Goal: Task Accomplishment & Management: Manage account settings

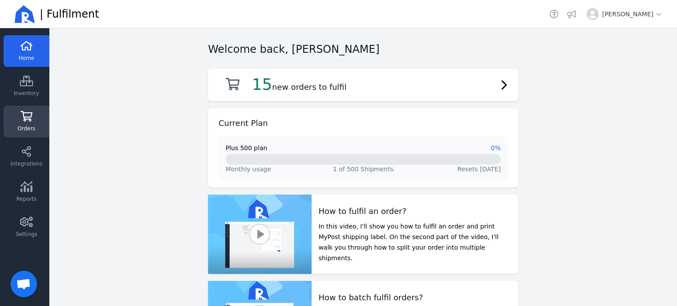
click at [21, 123] on link "Orders" at bounding box center [27, 122] width 46 height 32
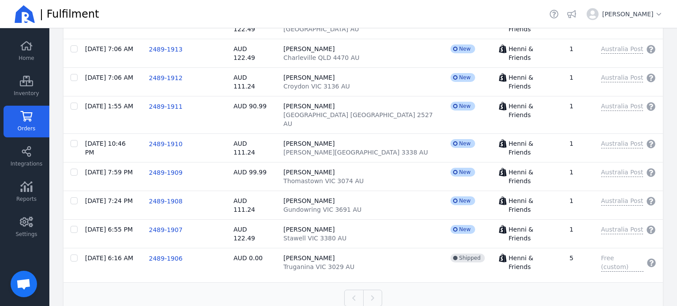
scroll to position [350, 0]
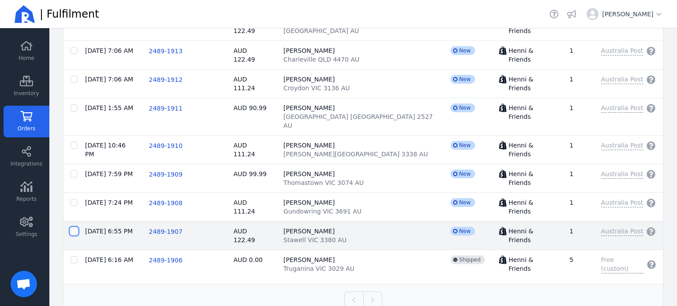
click at [73, 228] on input "checkbox" at bounding box center [74, 231] width 7 height 7
checkbox input "true"
checkbox input "false"
checkbox input "true"
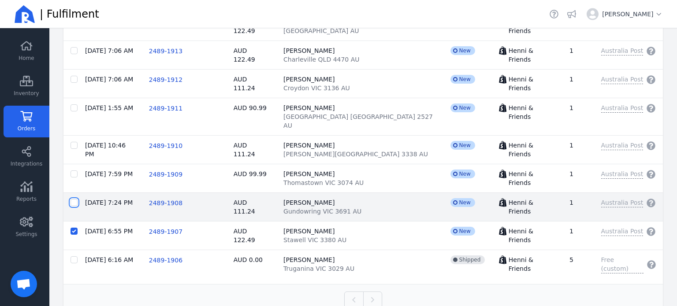
click at [74, 199] on input "checkbox" at bounding box center [74, 202] width 7 height 7
checkbox input "true"
checkbox input "false"
click at [74, 199] on input "checkbox" at bounding box center [74, 202] width 7 height 7
checkbox input "false"
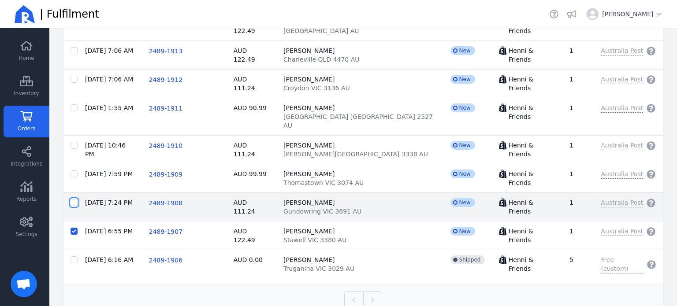
checkbox input "false"
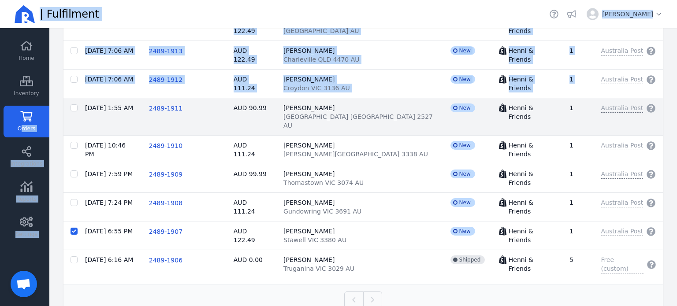
click at [75, 110] on div at bounding box center [74, 108] width 7 height 9
click at [75, 104] on input "checkbox" at bounding box center [74, 107] width 7 height 7
checkbox input "true"
checkbox input "false"
click at [75, 104] on input "checkbox" at bounding box center [74, 107] width 7 height 7
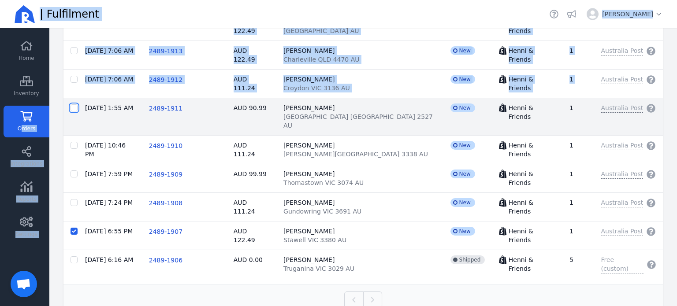
checkbox input "false"
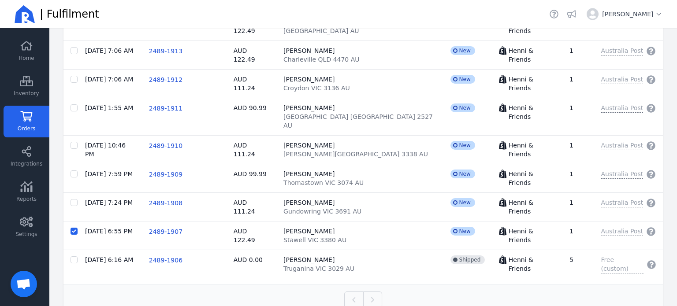
click at [111, 284] on div "Previous Next" at bounding box center [362, 299] width 599 height 31
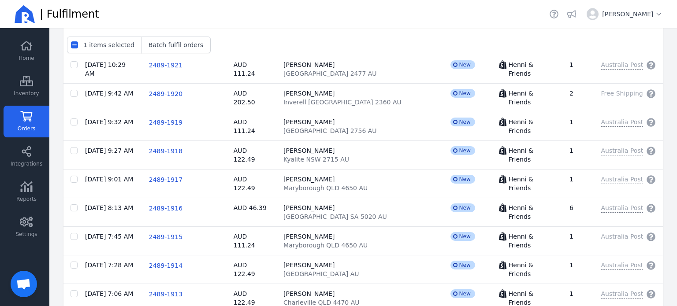
scroll to position [0, 0]
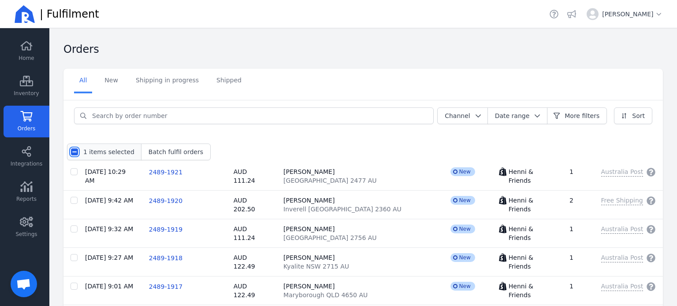
click at [75, 153] on input "checkbox" at bounding box center [74, 152] width 7 height 7
checkbox input "true"
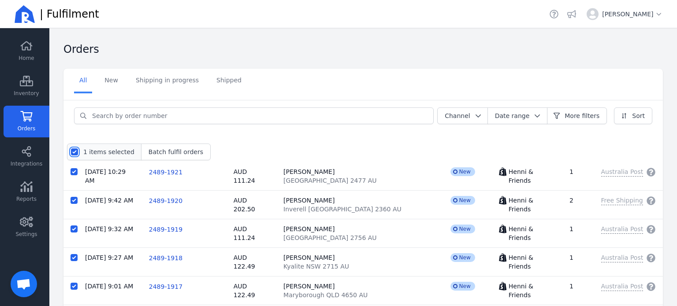
checkbox input "true"
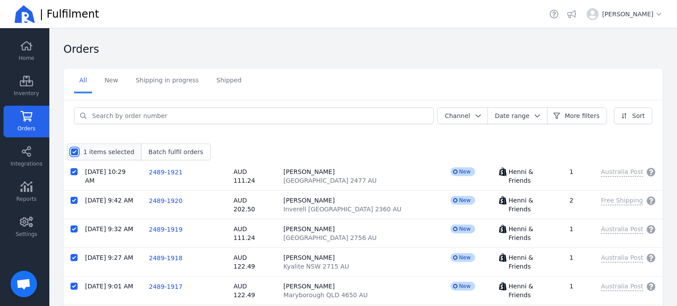
checkbox input "true"
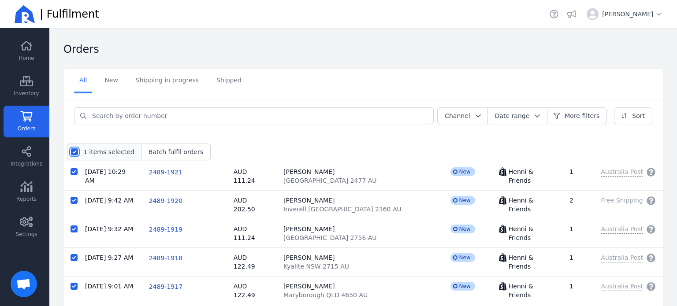
checkbox input "true"
click at [75, 153] on input "checkbox" at bounding box center [74, 152] width 7 height 7
checkbox input "false"
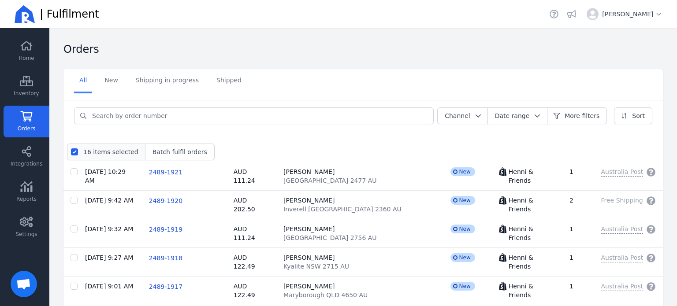
checkbox input "false"
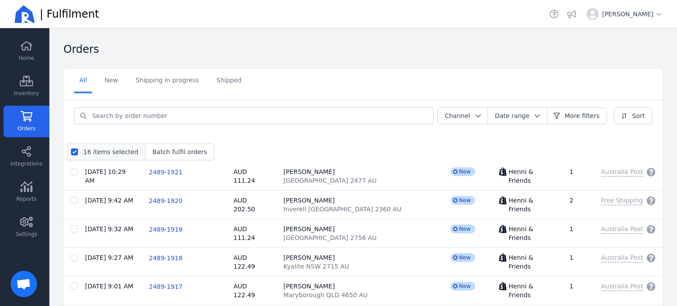
checkbox input "false"
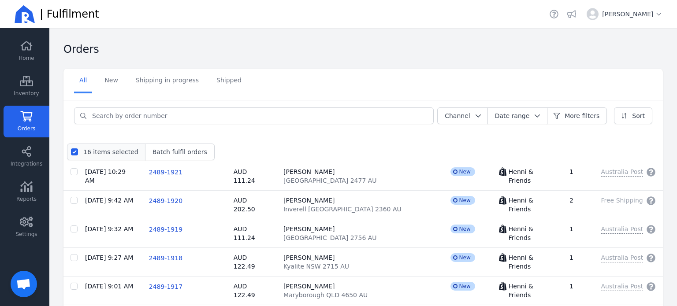
checkbox input "false"
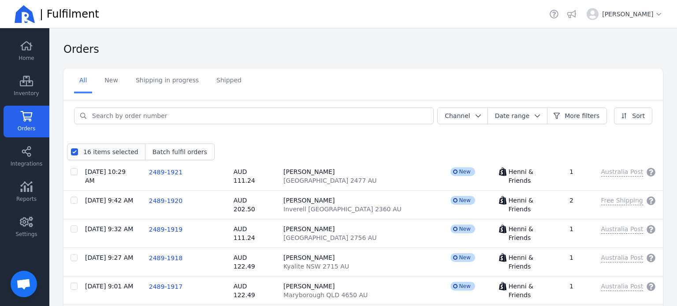
checkbox input "false"
click at [115, 70] on link "New" at bounding box center [111, 81] width 24 height 25
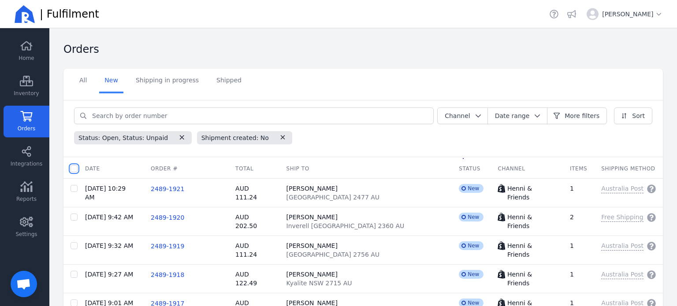
click at [74, 167] on input "checkbox" at bounding box center [74, 168] width 7 height 7
checkbox input "true"
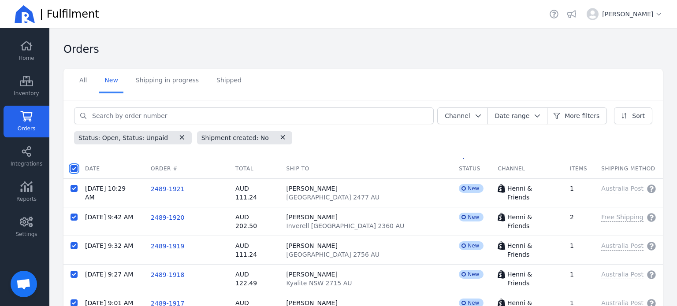
checkbox input "true"
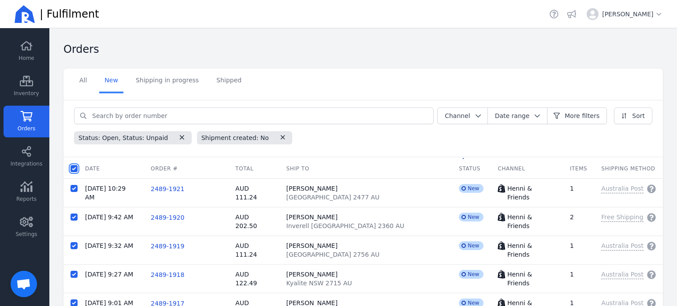
checkbox input "true"
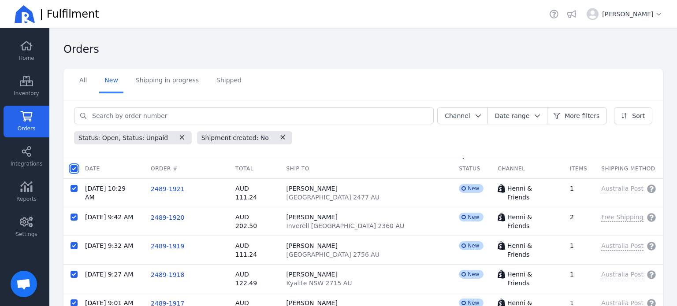
checkbox input "true"
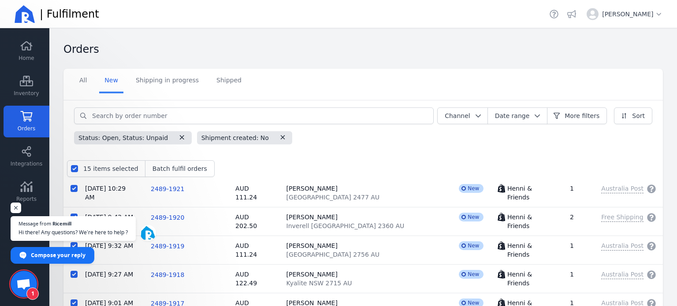
click at [531, 59] on div "Orders" at bounding box center [359, 51] width 592 height 19
click at [211, 83] on link "Shipped" at bounding box center [229, 81] width 36 height 25
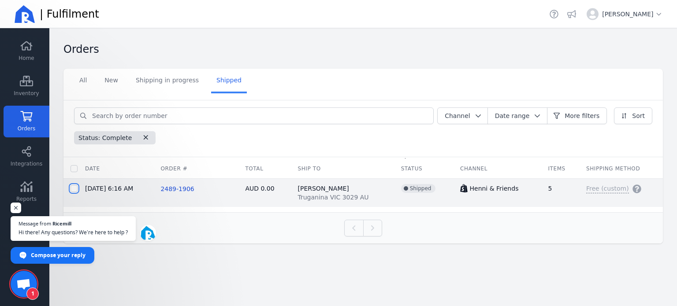
click at [73, 187] on input "checkbox" at bounding box center [74, 188] width 7 height 7
checkbox input "true"
click at [175, 191] on span "2489-1906" at bounding box center [176, 189] width 33 height 7
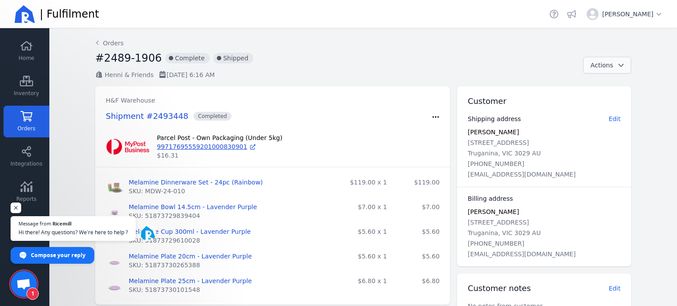
click at [615, 62] on span "button" at bounding box center [618, 65] width 11 height 9
click at [281, 78] on div "Henni & Friends [DATE] 6:16 AM" at bounding box center [339, 75] width 488 height 9
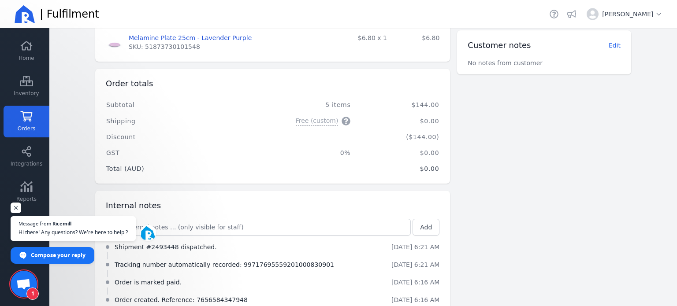
scroll to position [265, 0]
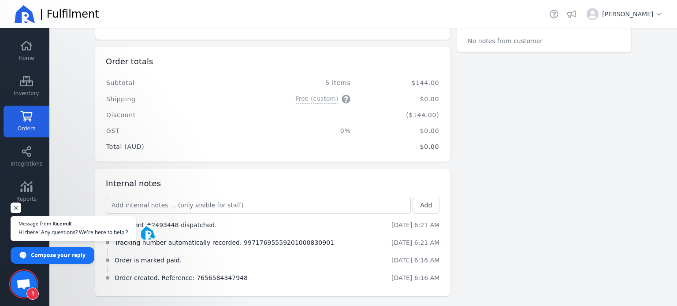
click at [668, 255] on main "Back Orders #2489-1906 incompleted Complete incompleted Shipped Henni & Friends…" at bounding box center [363, 167] width 628 height 278
drag, startPoint x: 668, startPoint y: 255, endPoint x: 676, endPoint y: 201, distance: 54.4
click at [676, 201] on main "Back Orders #2489-1906 incompleted Complete incompleted Shipped Henni & Friends…" at bounding box center [363, 167] width 628 height 278
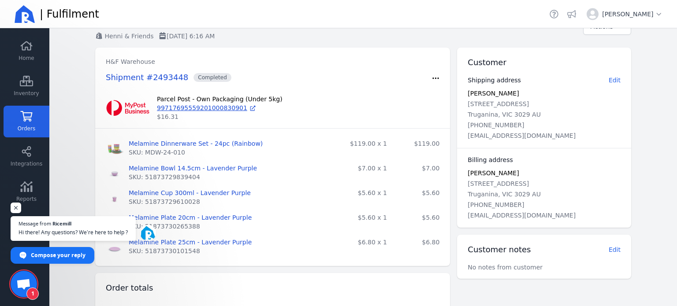
scroll to position [0, 0]
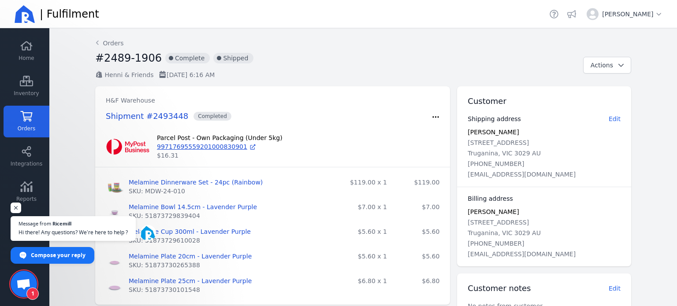
drag, startPoint x: 97, startPoint y: 42, endPoint x: 2, endPoint y: 123, distance: 124.7
click at [97, 42] on icon at bounding box center [97, 42] width 8 height 7
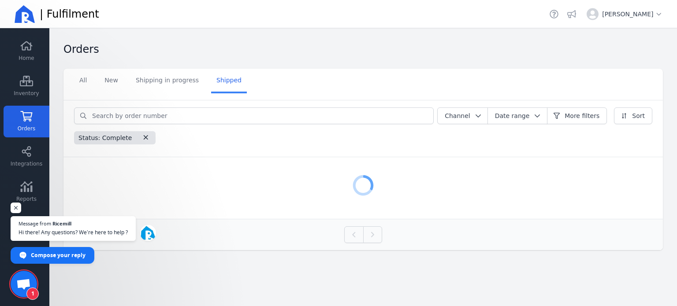
click at [24, 119] on icon at bounding box center [27, 116] width 12 height 11
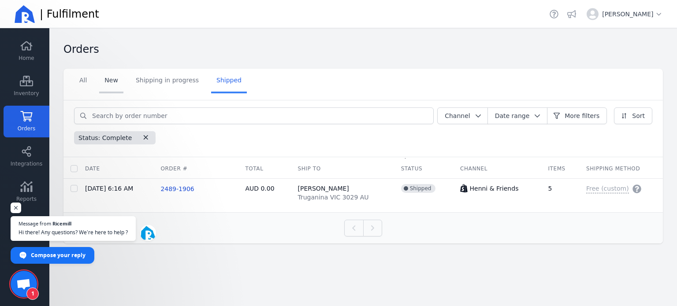
click at [118, 78] on link "New" at bounding box center [111, 81] width 24 height 25
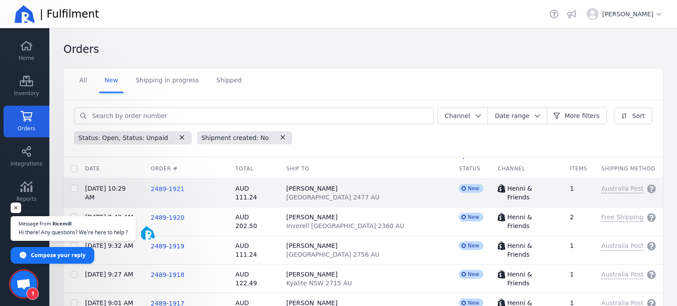
click at [177, 188] on span "2489-1921" at bounding box center [167, 189] width 33 height 7
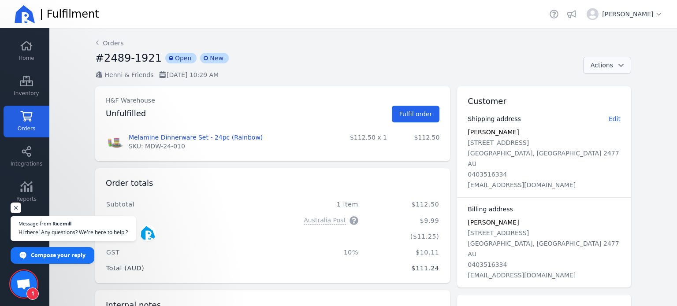
click at [613, 67] on span "button" at bounding box center [618, 65] width 11 height 9
click at [504, 59] on div "#2489-1921 incompleted Open incompleted New" at bounding box center [335, 60] width 481 height 19
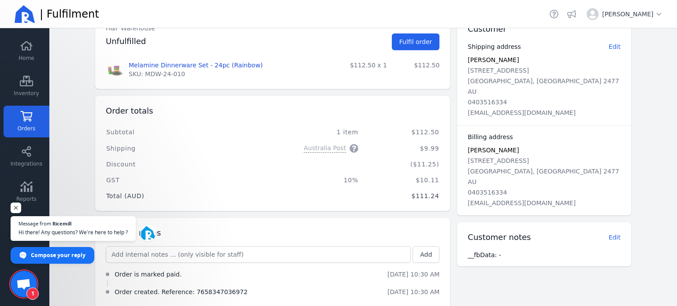
scroll to position [86, 0]
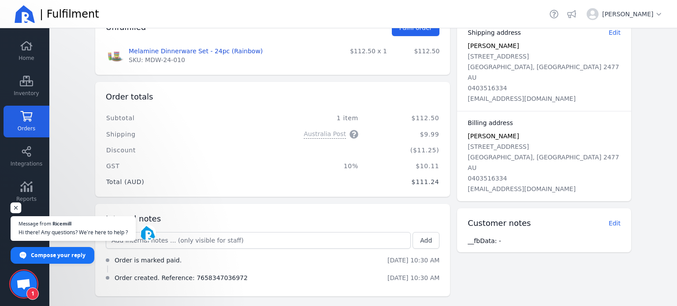
click at [16, 208] on span "Open chat" at bounding box center [16, 208] width 11 height 11
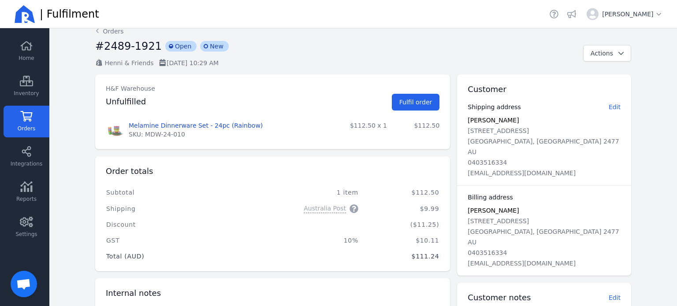
scroll to position [9, 0]
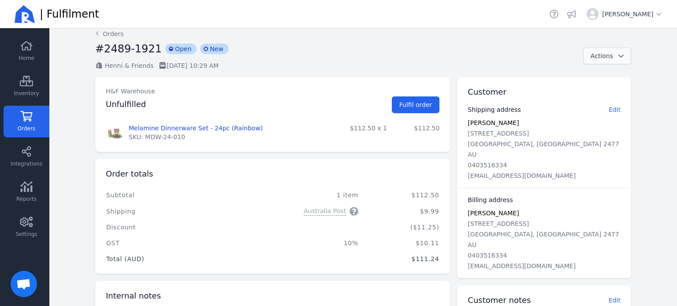
click at [613, 59] on span "button" at bounding box center [618, 56] width 11 height 9
click at [600, 74] on span "Print tax invoice" at bounding box center [599, 76] width 50 height 9
click at [409, 100] on button "Fulfil order" at bounding box center [416, 105] width 48 height 17
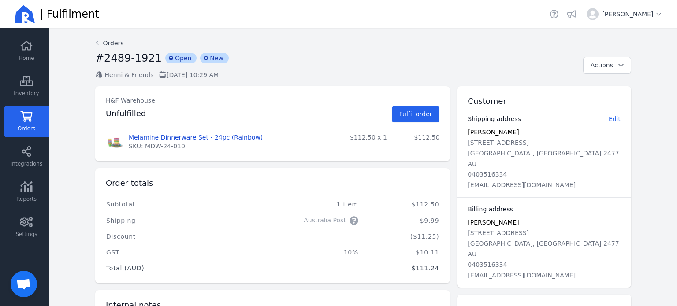
click at [96, 42] on icon at bounding box center [97, 43] width 3 height 4
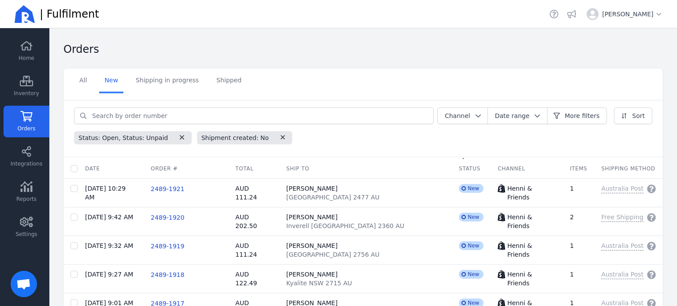
click at [31, 117] on icon at bounding box center [27, 116] width 12 height 11
click at [30, 98] on link "Inventory" at bounding box center [27, 87] width 46 height 32
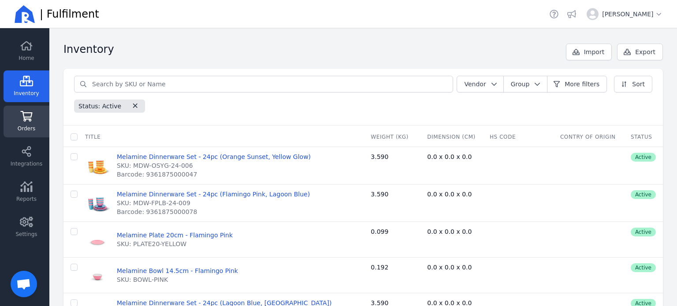
click at [30, 121] on icon at bounding box center [27, 116] width 12 height 11
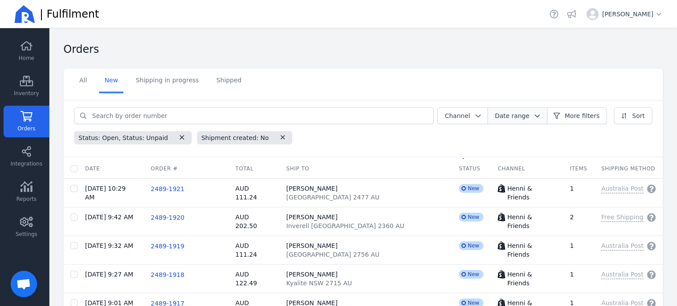
click at [533, 118] on icon "button" at bounding box center [537, 116] width 9 height 6
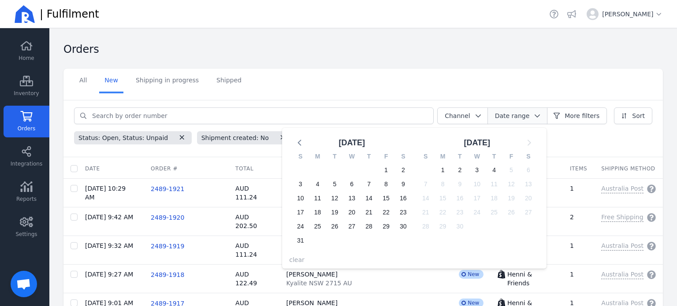
click at [533, 118] on icon "button" at bounding box center [537, 116] width 9 height 6
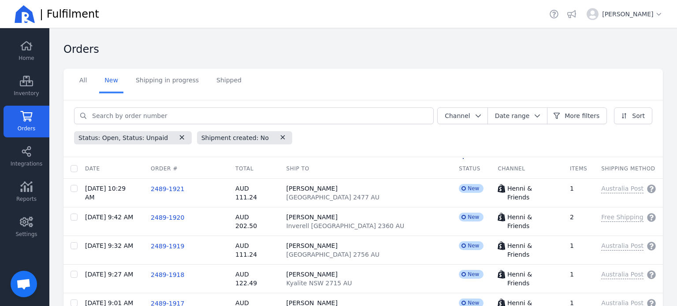
click at [17, 290] on span "Open chat" at bounding box center [23, 285] width 15 height 12
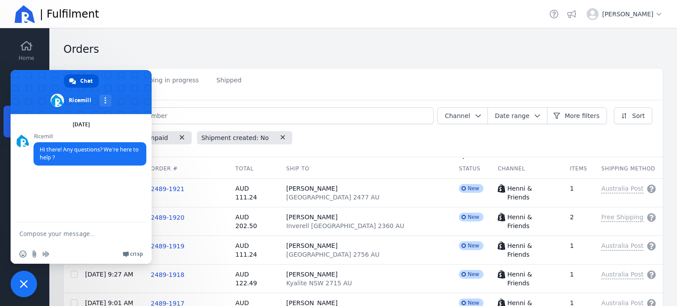
click at [63, 230] on textarea "Compose your message..." at bounding box center [72, 234] width 106 height 22
type textarea "hi, is there a way to batch print picking slips for each order?"
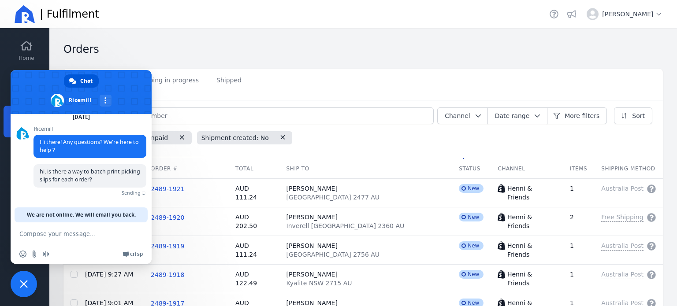
click at [28, 280] on span "Close chat" at bounding box center [24, 284] width 26 height 26
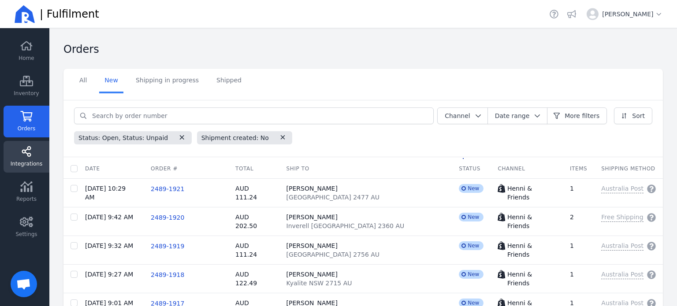
scroll to position [0, 0]
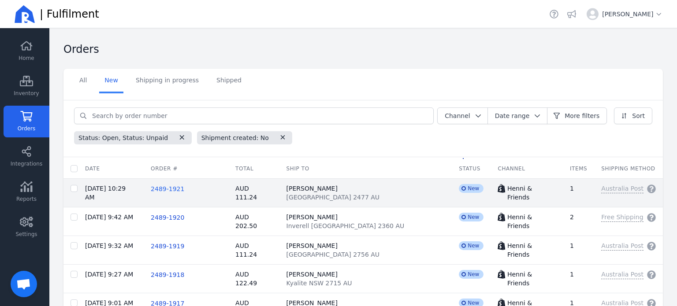
click at [180, 189] on span "2489-1921" at bounding box center [167, 189] width 33 height 7
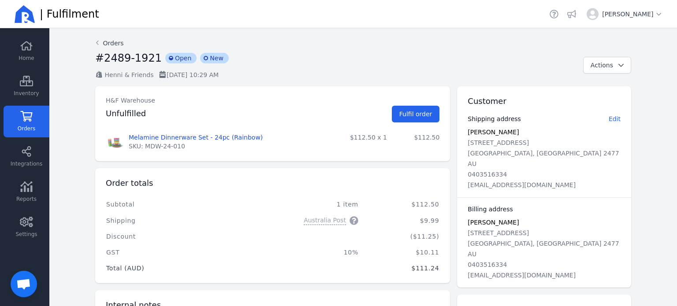
click at [96, 44] on icon at bounding box center [97, 42] width 8 height 7
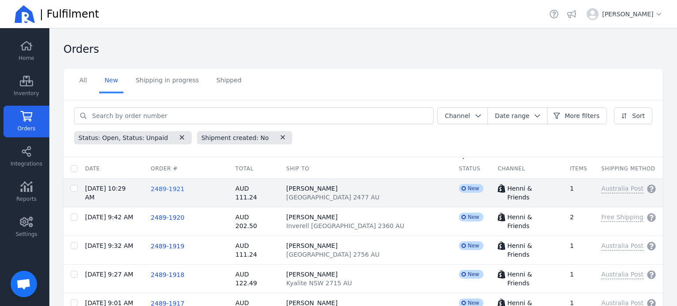
click at [179, 187] on span "2489-1921" at bounding box center [167, 189] width 33 height 7
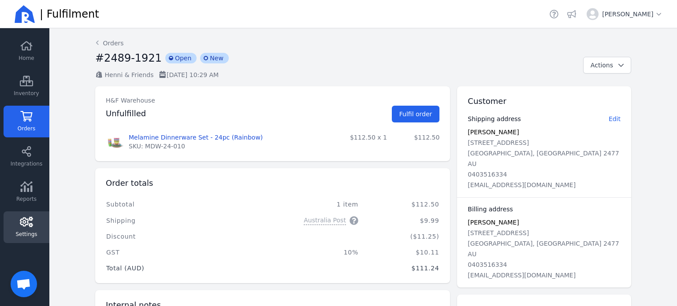
click at [25, 227] on link "Settings" at bounding box center [27, 228] width 46 height 32
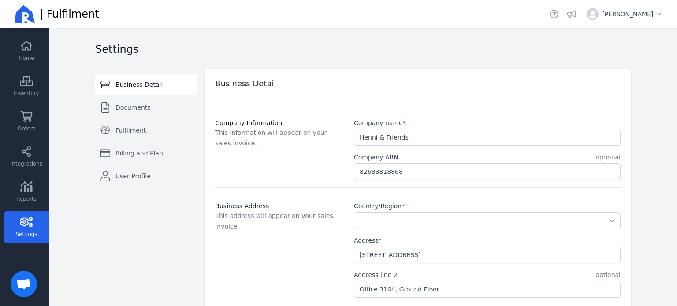
select select "AU"
click at [126, 137] on link "Fulfilment" at bounding box center [146, 130] width 102 height 21
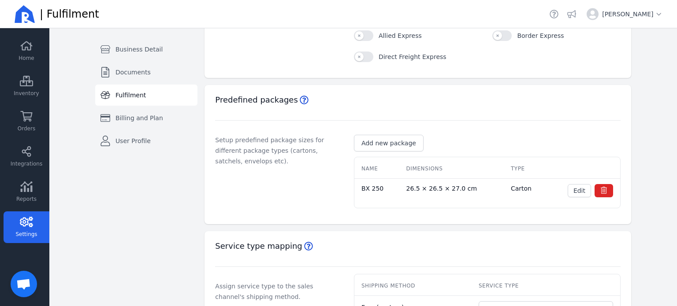
scroll to position [306, 0]
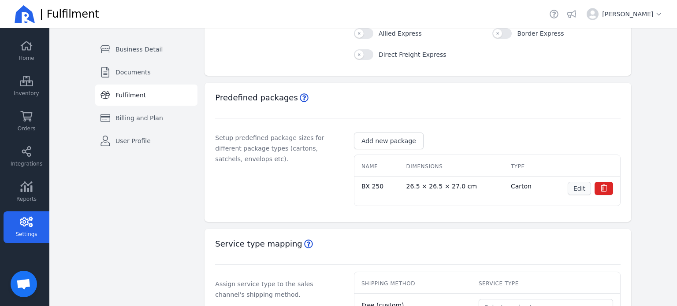
click at [576, 192] on span "Edit" at bounding box center [579, 188] width 12 height 7
select select "CTN"
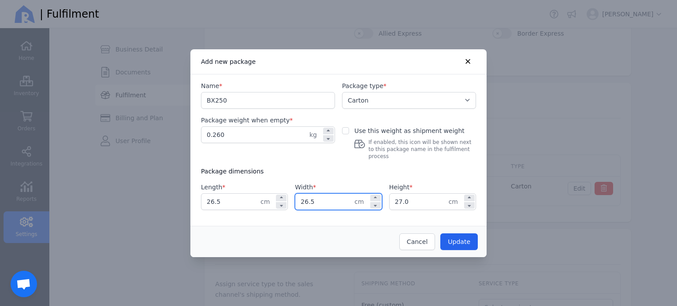
click at [318, 197] on input "26.5" at bounding box center [324, 202] width 59 height 16
type input "26.0"
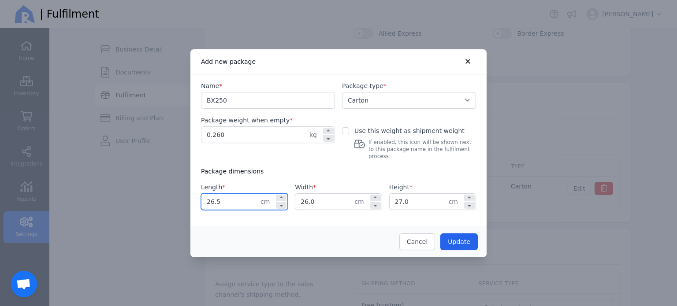
click at [219, 194] on input "26.5" at bounding box center [230, 202] width 59 height 16
type input "26.0"
click at [460, 238] on span "Update" at bounding box center [459, 241] width 22 height 7
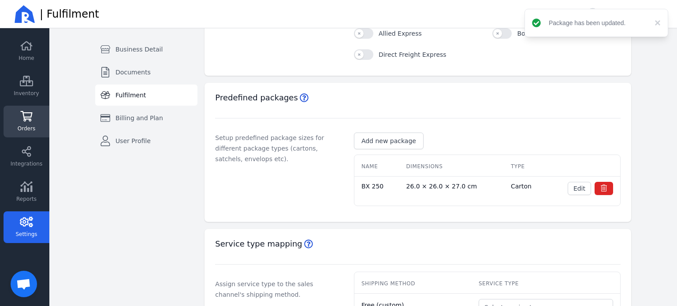
click at [29, 123] on link "Orders" at bounding box center [27, 122] width 46 height 32
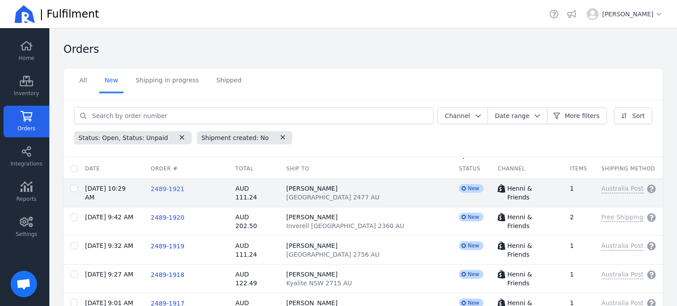
click at [182, 187] on span "2489-1921" at bounding box center [167, 189] width 33 height 7
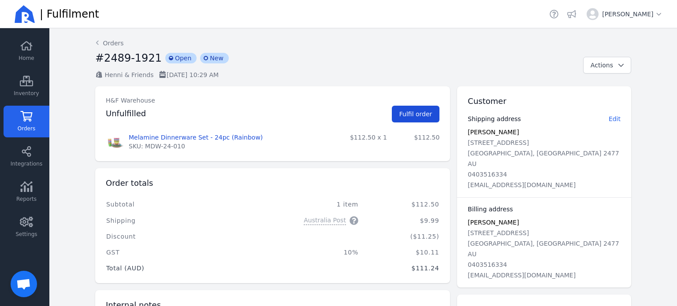
click at [421, 117] on span "Fulfil order" at bounding box center [415, 114] width 33 height 7
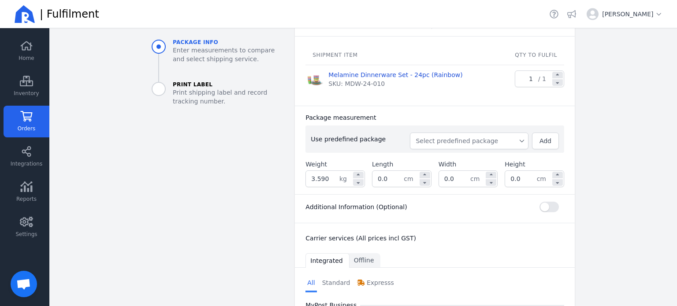
scroll to position [114, 0]
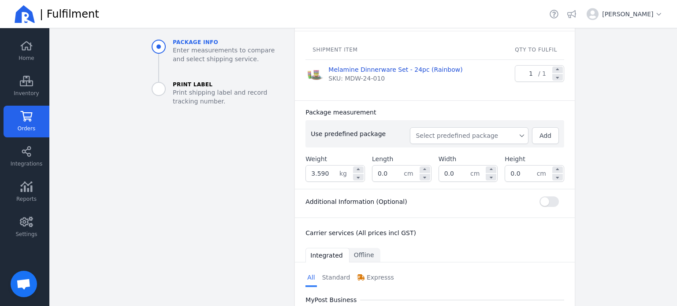
click at [520, 137] on span "Select predefined package" at bounding box center [469, 135] width 107 height 9
click at [494, 151] on span "BX250" at bounding box center [472, 155] width 97 height 9
type input "3.850"
type input "26.0"
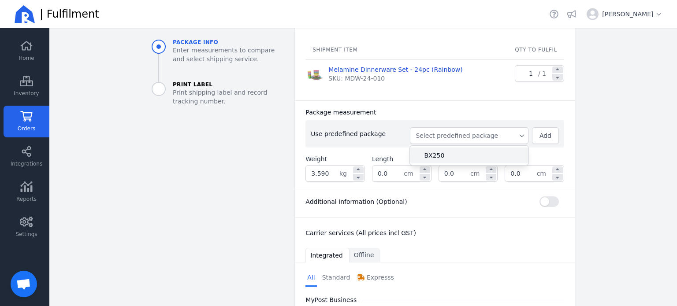
type input "27.0"
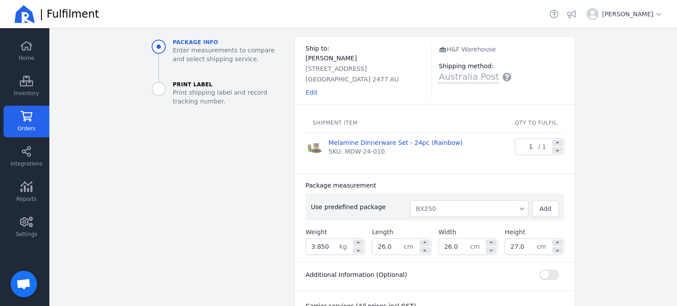
scroll to position [0, 0]
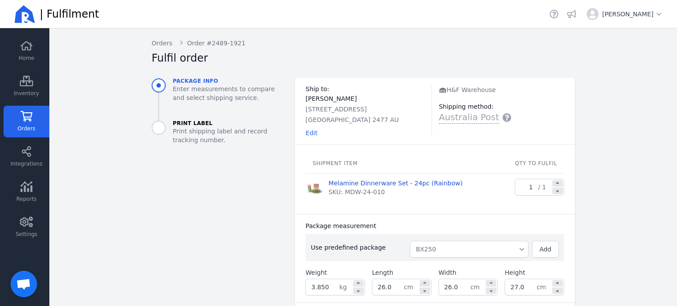
click at [22, 118] on icon at bounding box center [26, 116] width 13 height 11
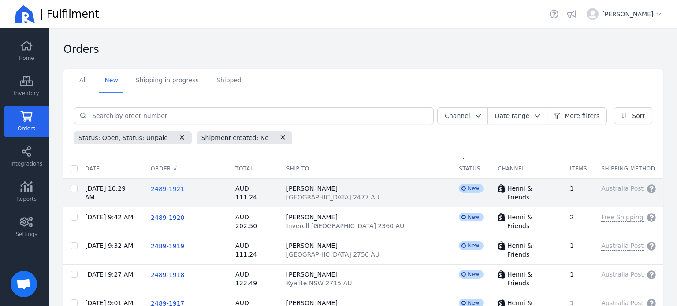
click at [179, 192] on span "2489-1921" at bounding box center [167, 189] width 33 height 7
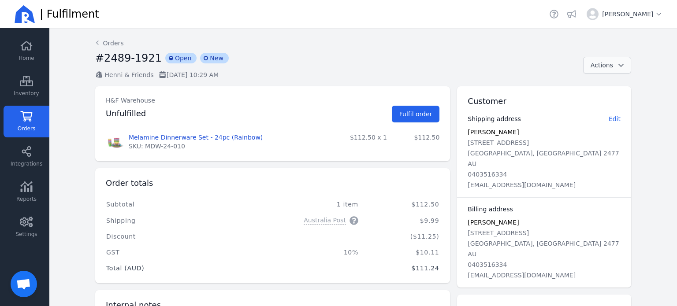
click at [620, 70] on button "Actions" at bounding box center [607, 65] width 48 height 17
click at [618, 68] on icon "button" at bounding box center [621, 65] width 9 height 6
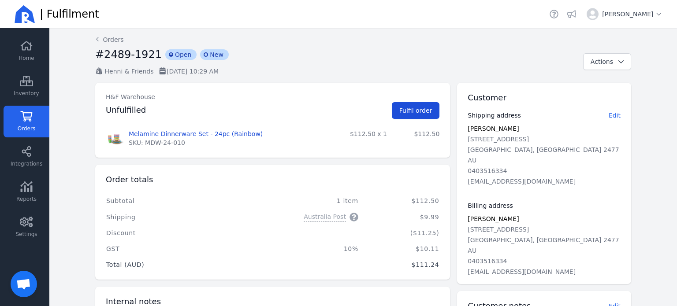
click at [421, 102] on button "Fulfil order" at bounding box center [416, 110] width 48 height 17
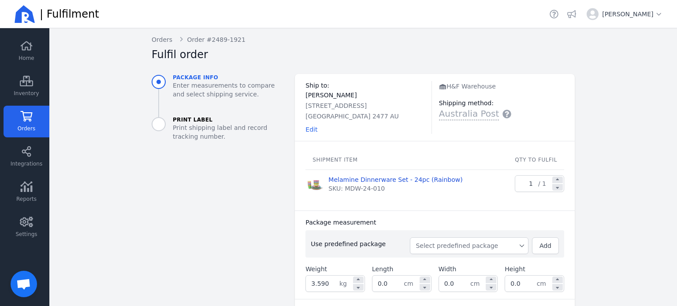
click at [509, 248] on span "Select predefined package" at bounding box center [469, 245] width 107 height 9
click at [453, 264] on span "BX250" at bounding box center [472, 265] width 97 height 9
type input "3.850"
type input "26.0"
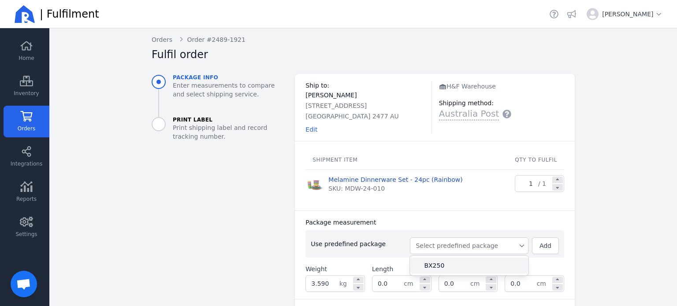
type input "27.0"
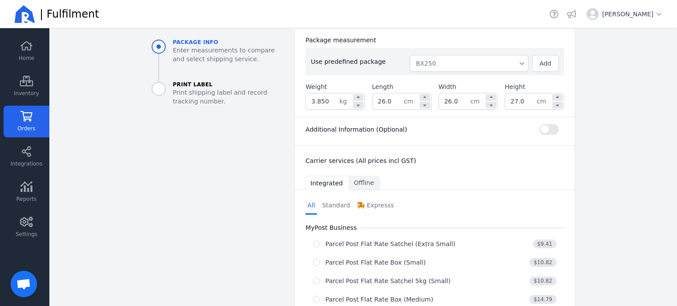
scroll to position [196, 0]
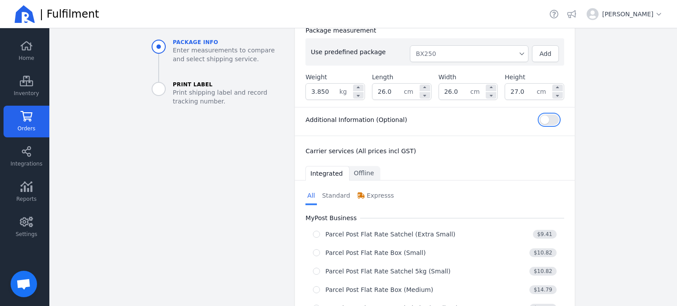
click at [551, 118] on button "button" at bounding box center [548, 120] width 19 height 11
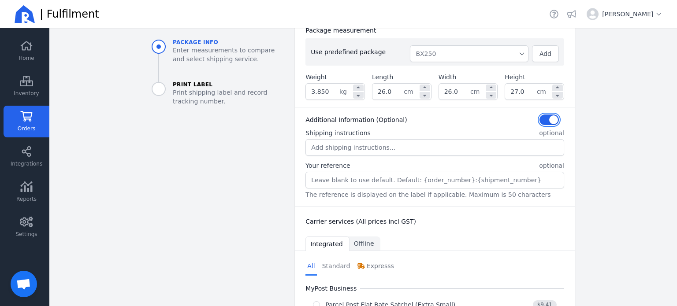
click at [551, 118] on button "button" at bounding box center [548, 120] width 19 height 11
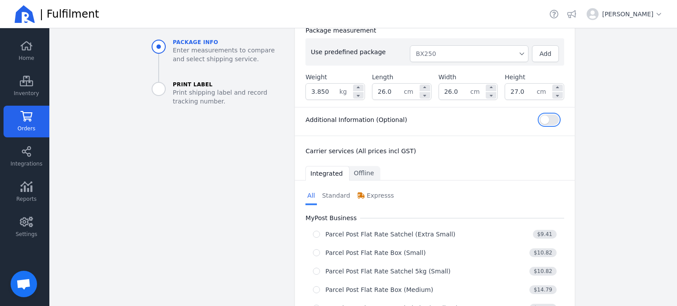
click at [551, 118] on button "button" at bounding box center [548, 120] width 19 height 11
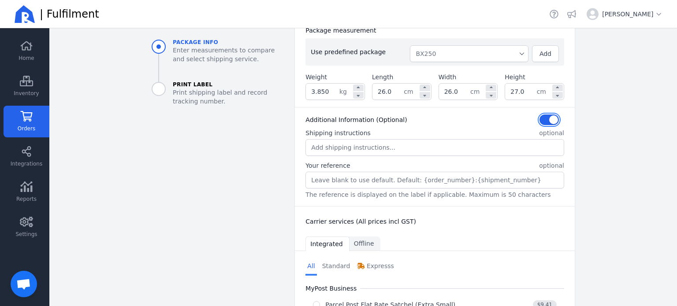
click at [545, 119] on button "button" at bounding box center [548, 120] width 19 height 11
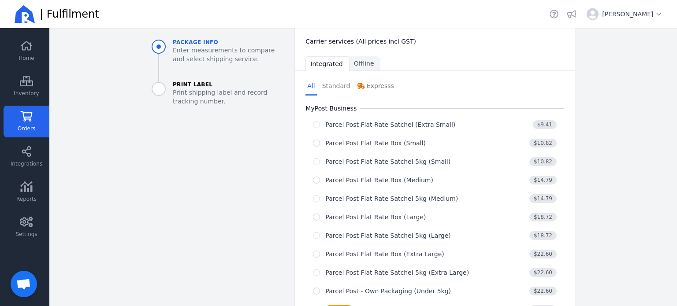
scroll to position [311, 0]
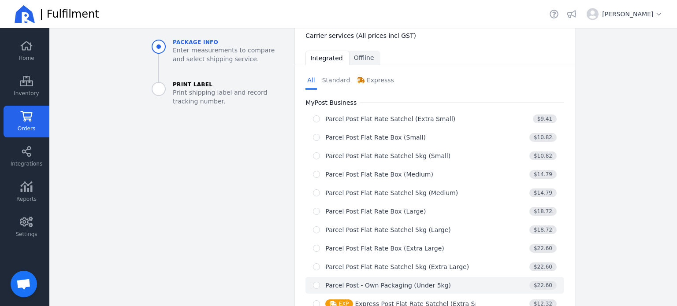
click at [360, 283] on div "Parcel Post - Own Packaging (Under 5kg)" at bounding box center [388, 285] width 126 height 9
radio input "true"
select select "0"
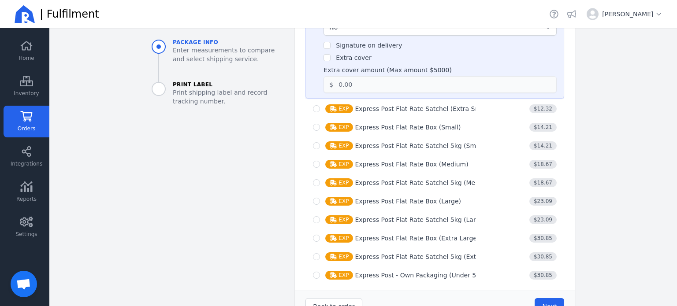
scroll to position [624, 0]
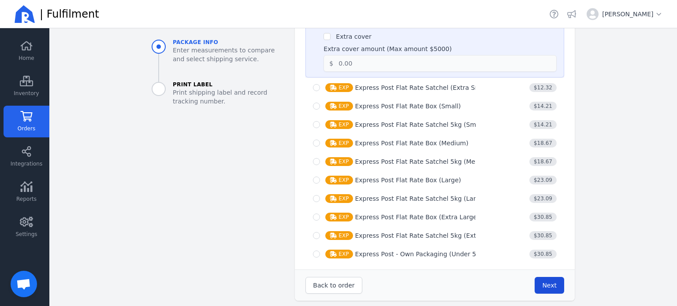
click at [546, 282] on span "Next" at bounding box center [549, 285] width 15 height 7
type input "26.0"
type input "27.0"
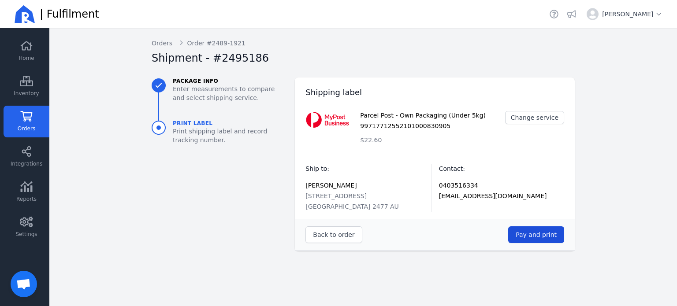
click at [546, 235] on span "Pay and print" at bounding box center [536, 234] width 41 height 7
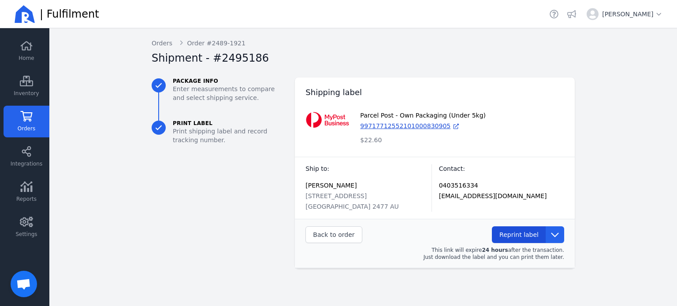
click at [519, 233] on span "Reprint label" at bounding box center [518, 234] width 39 height 7
click at [527, 231] on span "Reprint label" at bounding box center [518, 234] width 39 height 7
click at [268, 215] on aside "Package info Enter measurements to compare and select shipping service. Print L…" at bounding box center [216, 173] width 143 height 191
click at [524, 238] on span "Reprint label" at bounding box center [518, 234] width 39 height 7
click at [268, 172] on aside "Package info Enter measurements to compare and select shipping service. Print L…" at bounding box center [216, 173] width 143 height 191
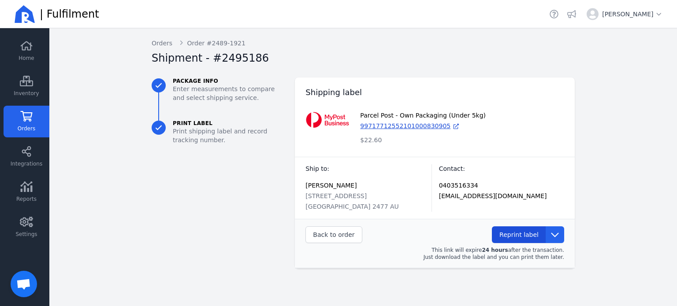
click at [508, 235] on span "Reprint label" at bounding box center [518, 234] width 39 height 7
click at [517, 234] on span "Reprint label" at bounding box center [518, 234] width 39 height 7
click at [259, 173] on aside "Package info Enter measurements to compare and select shipping service. Print L…" at bounding box center [216, 173] width 143 height 191
click at [513, 237] on span "Reprint label" at bounding box center [518, 234] width 39 height 7
click at [386, 276] on div "Back Orders Order #2489-1921 Shipment - #2495186 Package info Enter measurement…" at bounding box center [362, 153] width 451 height 251
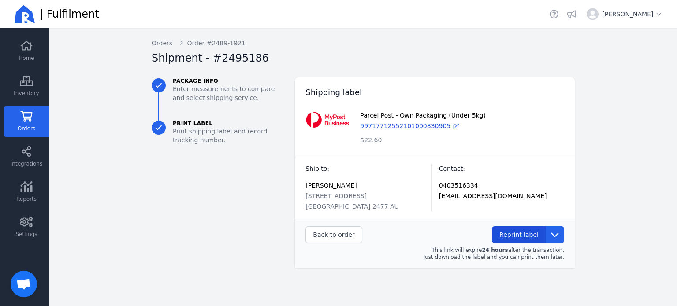
click at [510, 228] on button "Reprint label" at bounding box center [519, 235] width 54 height 17
click at [518, 240] on button "Reprint label" at bounding box center [519, 235] width 54 height 17
click at [252, 220] on aside "Package info Enter measurements to compare and select shipping service. Print L…" at bounding box center [216, 173] width 143 height 191
click at [520, 231] on span "Reprint label" at bounding box center [518, 234] width 39 height 7
click at [400, 216] on div "Ship to: [PERSON_NAME] [STREET_ADDRESS] AU Contact: [PHONE_NUMBER] [EMAIL_ADDRE…" at bounding box center [435, 188] width 280 height 62
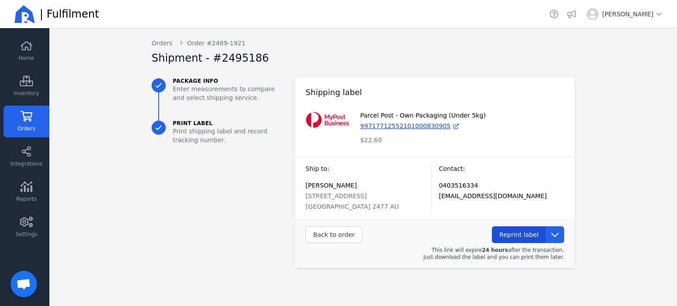
click at [514, 235] on span "Reprint label" at bounding box center [518, 234] width 39 height 7
click at [33, 127] on span "Orders" at bounding box center [27, 128] width 18 height 7
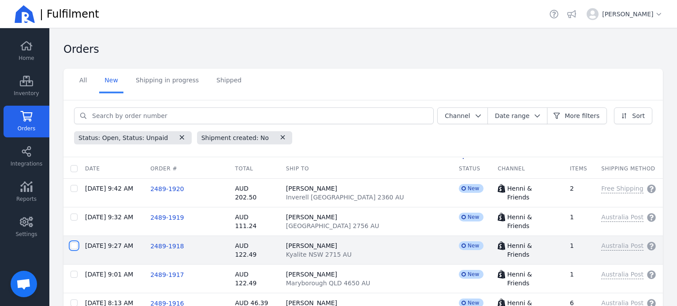
click at [75, 245] on input "checkbox" at bounding box center [74, 245] width 7 height 7
checkbox input "true"
checkbox input "false"
checkbox input "true"
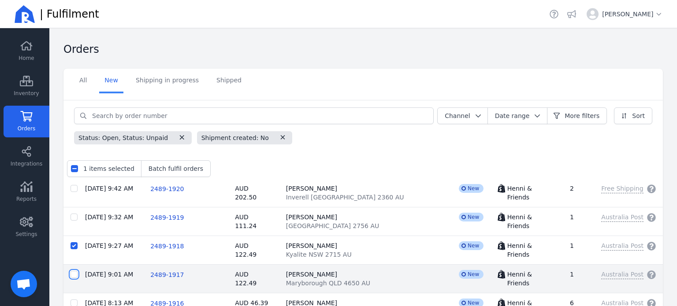
click at [75, 275] on input "checkbox" at bounding box center [74, 274] width 7 height 7
checkbox input "true"
checkbox input "false"
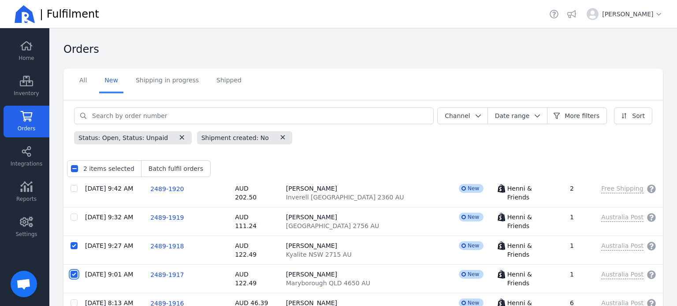
scroll to position [243, 0]
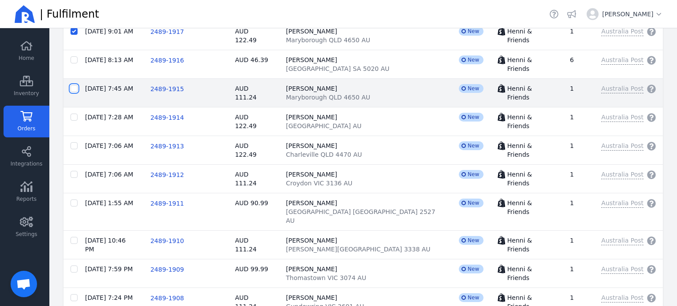
click at [74, 88] on input "checkbox" at bounding box center [74, 88] width 7 height 7
checkbox input "true"
checkbox input "false"
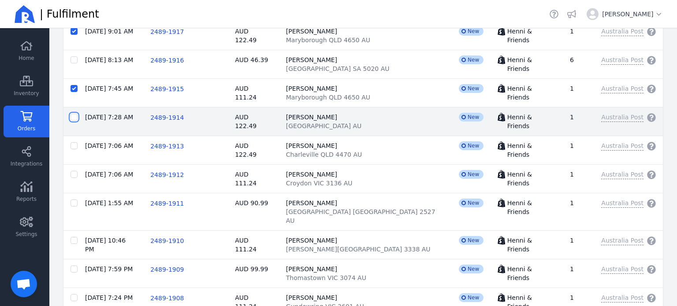
click at [72, 117] on input "checkbox" at bounding box center [74, 117] width 7 height 7
checkbox input "true"
checkbox input "false"
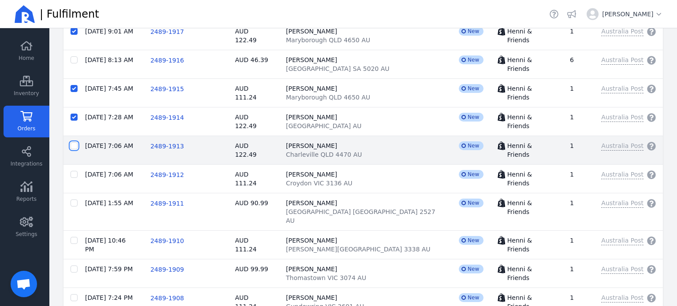
click at [75, 144] on input "checkbox" at bounding box center [74, 145] width 7 height 7
checkbox input "true"
checkbox input "false"
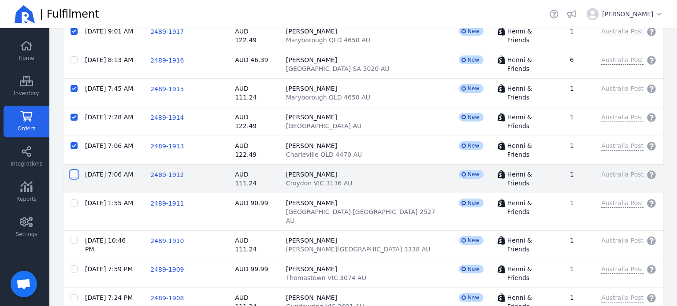
click at [73, 172] on input "checkbox" at bounding box center [74, 174] width 7 height 7
checkbox input "true"
checkbox input "false"
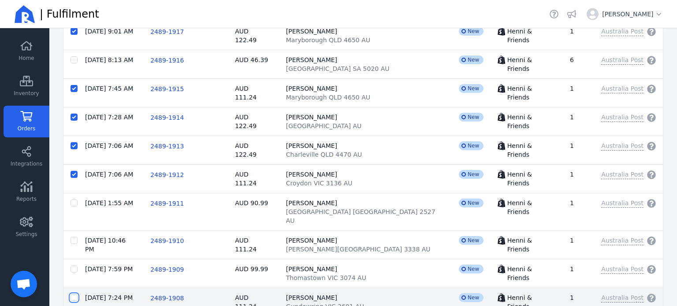
click at [75, 294] on input "checkbox" at bounding box center [74, 297] width 7 height 7
checkbox input "true"
checkbox input "false"
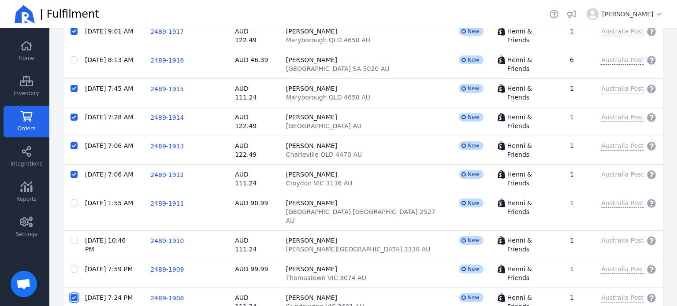
scroll to position [325, 0]
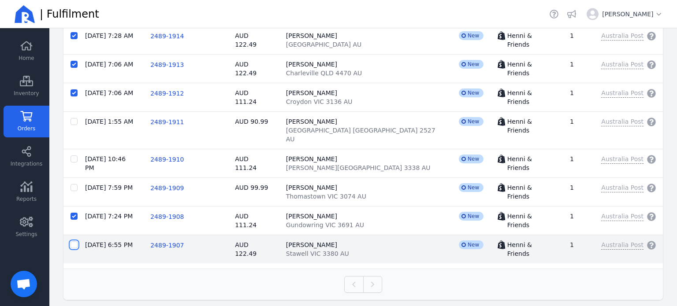
click at [73, 241] on input "checkbox" at bounding box center [74, 244] width 7 height 7
checkbox input "true"
checkbox input "false"
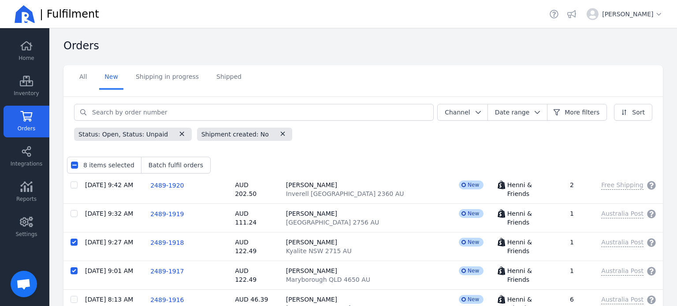
scroll to position [0, 0]
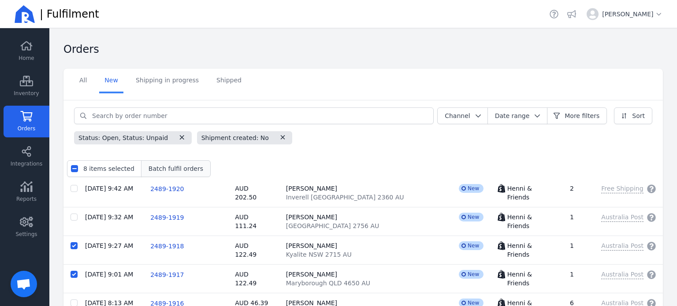
click at [183, 168] on span "Batch fulfil orders" at bounding box center [176, 168] width 55 height 9
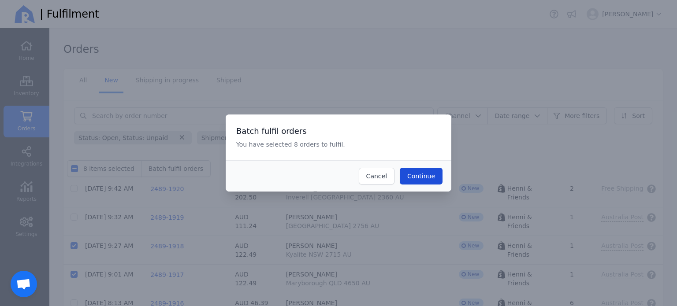
click at [420, 179] on span "Continue" at bounding box center [421, 176] width 28 height 7
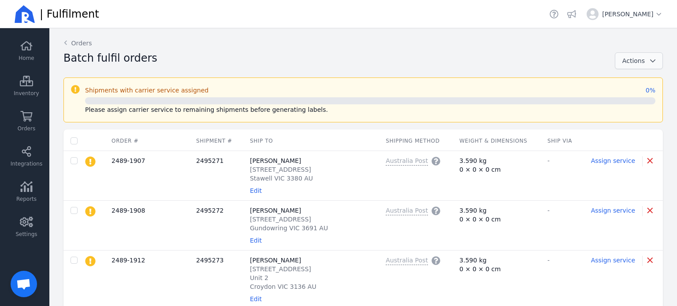
click at [647, 65] on button "Actions" at bounding box center [639, 60] width 48 height 17
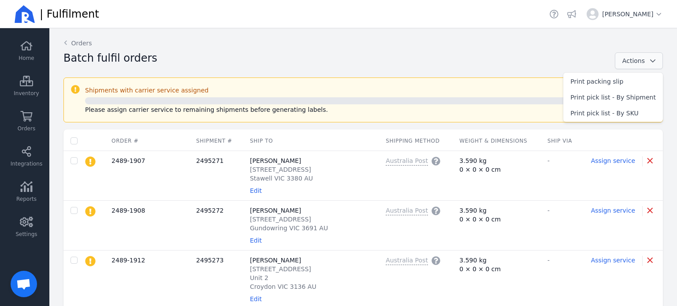
click at [645, 56] on span "button" at bounding box center [650, 60] width 11 height 9
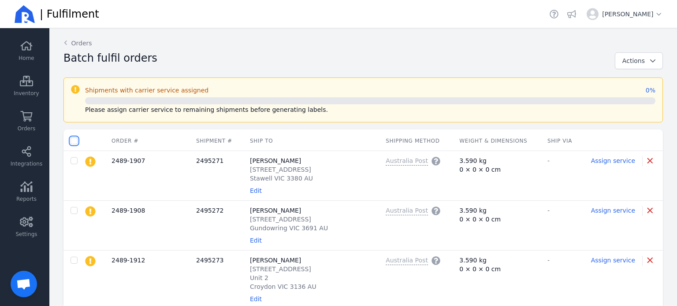
click at [74, 139] on input "checkbox" at bounding box center [74, 140] width 7 height 7
checkbox input "true"
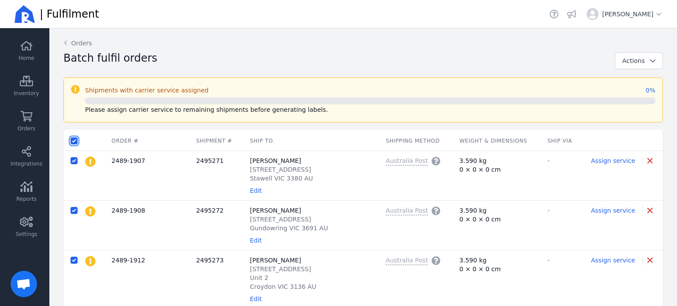
checkbox input "true"
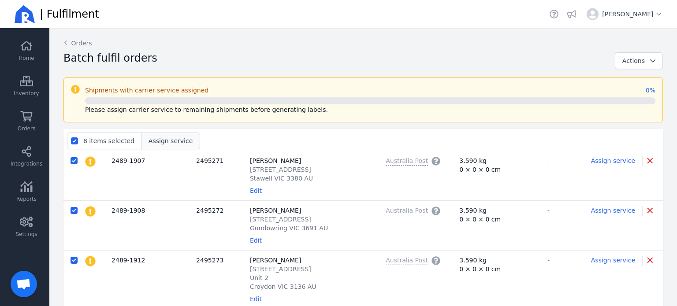
click at [156, 146] on button "Assign service" at bounding box center [170, 141] width 59 height 17
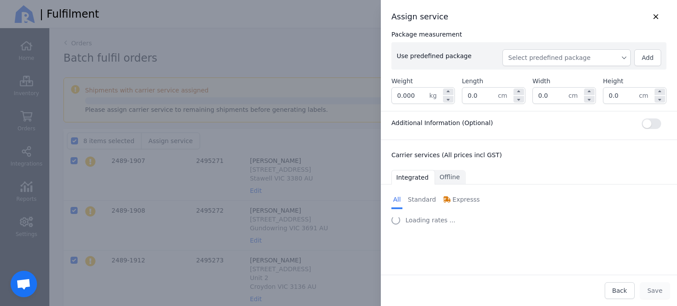
click at [583, 59] on span "Select predefined package" at bounding box center [566, 57] width 117 height 9
click at [573, 73] on span "BX250" at bounding box center [569, 77] width 107 height 9
type input "0.260"
type input "26.0"
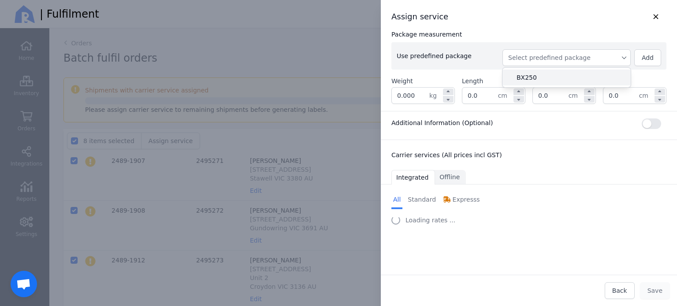
type input "27.0"
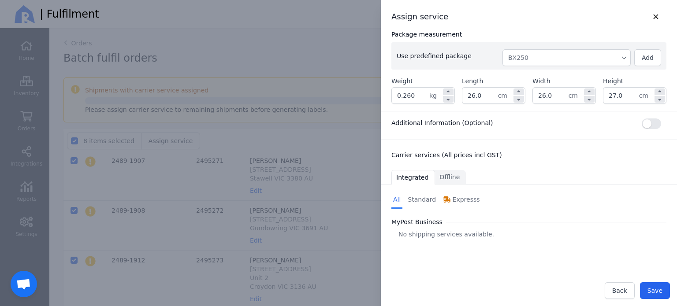
select select "0"
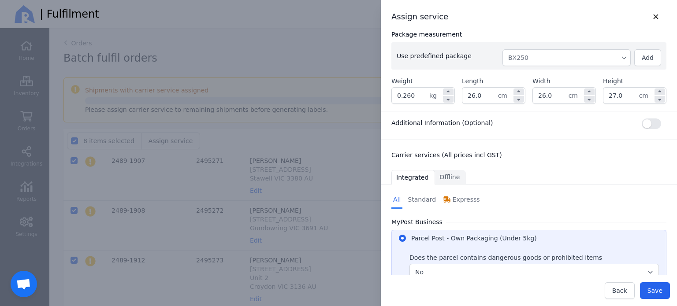
click at [409, 98] on input "0.260" at bounding box center [410, 96] width 37 height 16
drag, startPoint x: 414, startPoint y: 98, endPoint x: 354, endPoint y: 97, distance: 60.4
click at [354, 97] on div "Assign service Package measurement Use predefined package BX250 Add Weight 0.26…" at bounding box center [338, 153] width 677 height 306
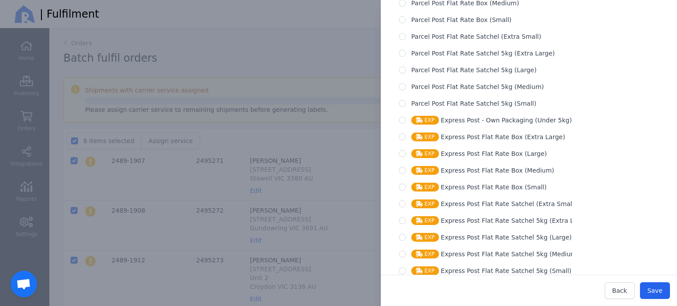
scroll to position [400, 0]
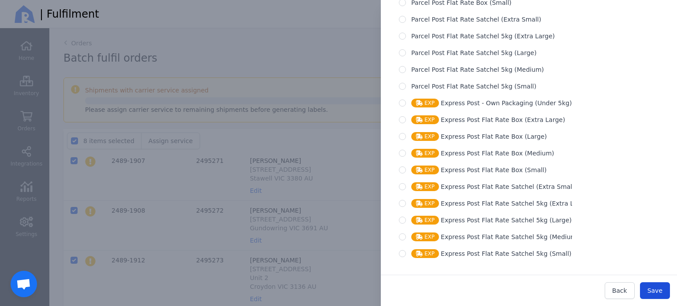
type input "3.600"
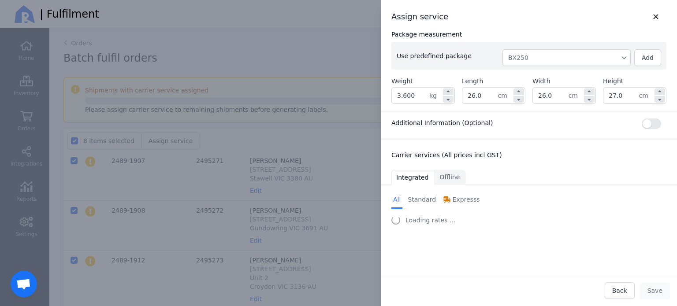
scroll to position [0, 0]
select select "0"
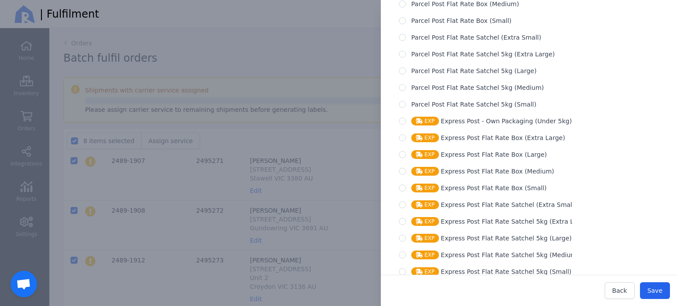
scroll to position [400, 0]
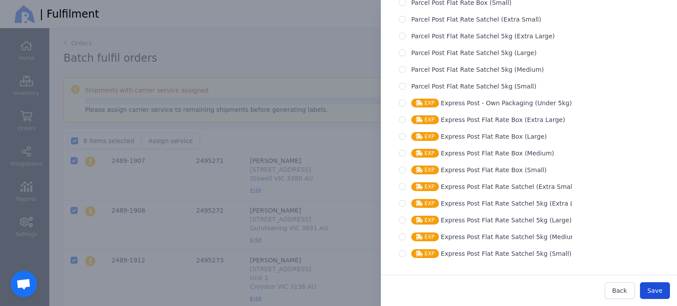
click at [657, 294] on span "Save" at bounding box center [654, 290] width 15 height 7
checkbox input "false"
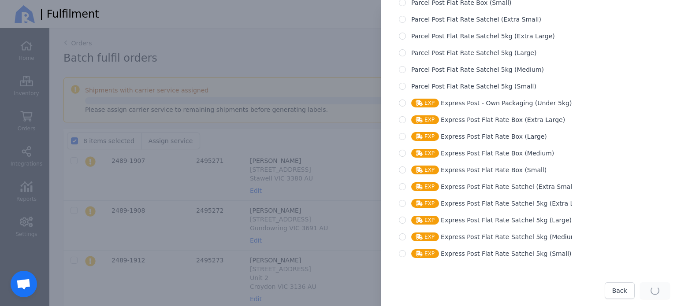
checkbox input "false"
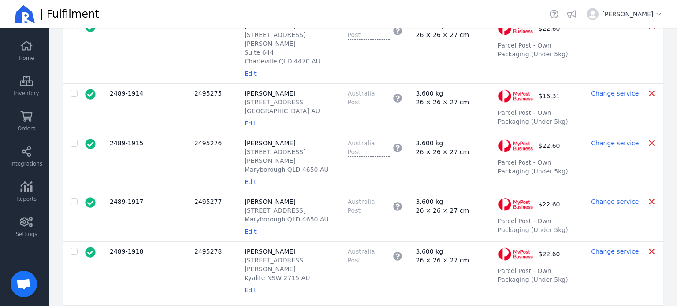
scroll to position [272, 0]
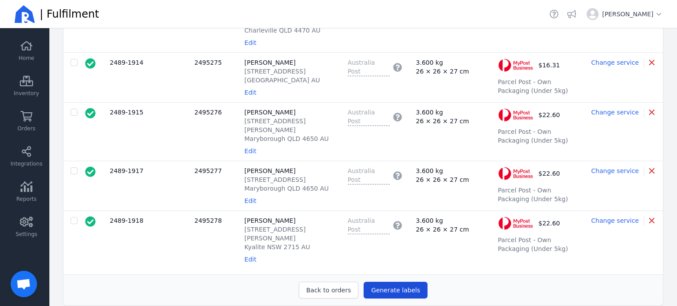
click at [397, 287] on span "Generate labels" at bounding box center [395, 290] width 49 height 7
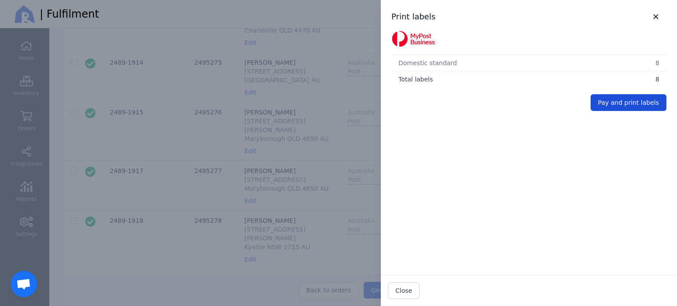
click at [631, 104] on span "Pay and print labels" at bounding box center [628, 102] width 61 height 7
checkbox input "false"
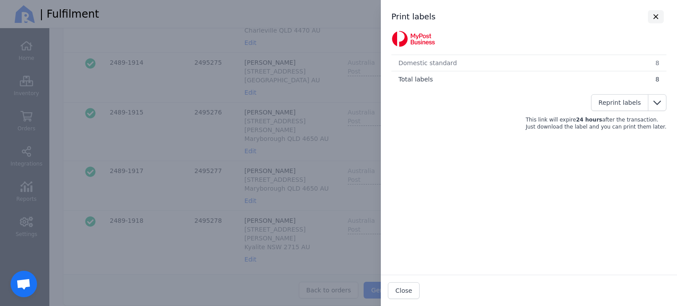
click at [654, 17] on icon "button" at bounding box center [656, 16] width 5 height 5
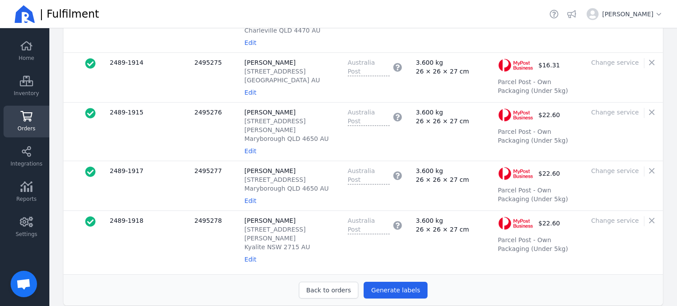
click at [35, 121] on link "Orders" at bounding box center [27, 122] width 46 height 32
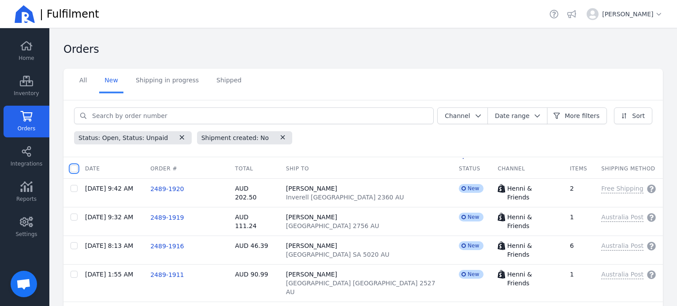
click at [72, 167] on input "checkbox" at bounding box center [74, 168] width 7 height 7
checkbox input "true"
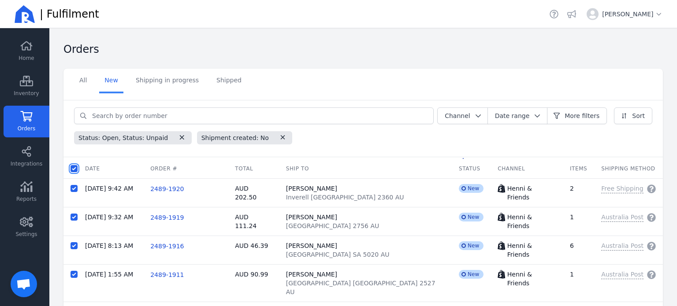
checkbox input "true"
click at [183, 169] on span "Batch fulfil orders" at bounding box center [176, 168] width 55 height 9
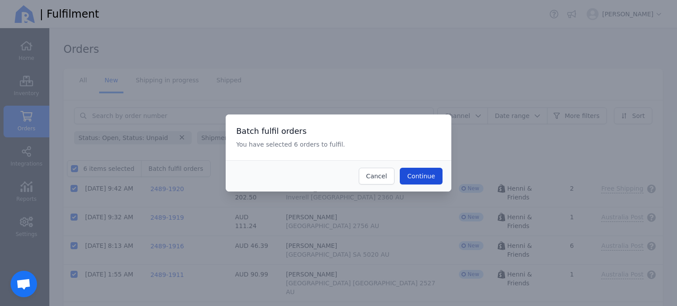
click at [435, 175] on button "Continue" at bounding box center [421, 176] width 43 height 17
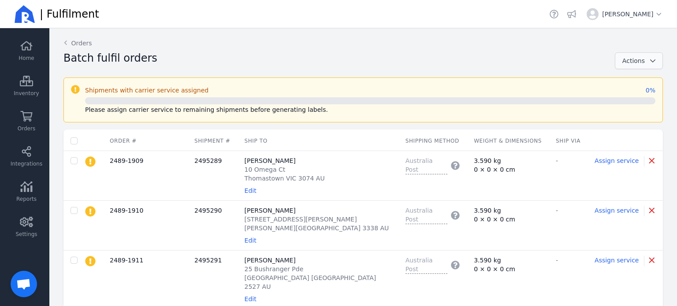
click at [648, 63] on icon "button" at bounding box center [652, 61] width 9 height 6
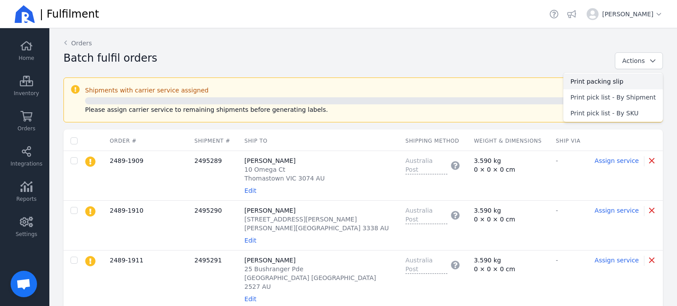
click at [621, 79] on span "Print packing slip" at bounding box center [612, 81] width 85 height 9
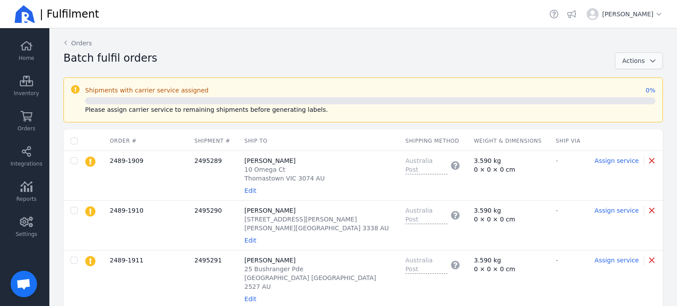
click at [648, 59] on icon "button" at bounding box center [652, 61] width 9 height 6
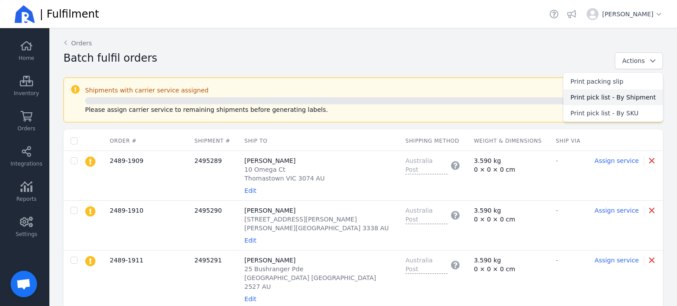
click at [631, 96] on span "Print pick list - By Shipment" at bounding box center [612, 97] width 85 height 9
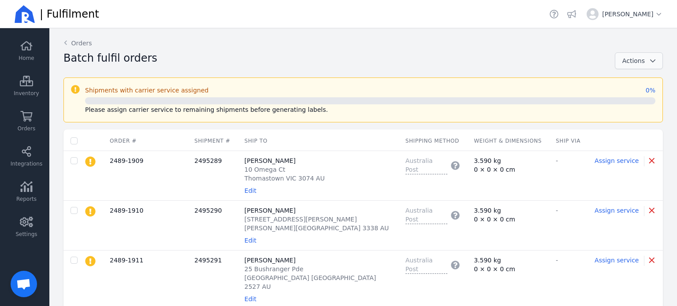
click at [645, 58] on span "button" at bounding box center [650, 60] width 11 height 9
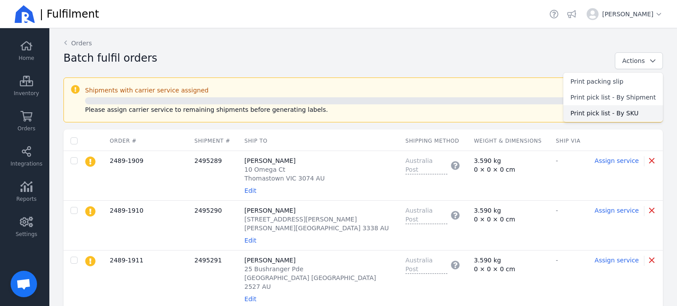
click at [612, 114] on span "Print pick list - By SKU" at bounding box center [612, 113] width 85 height 9
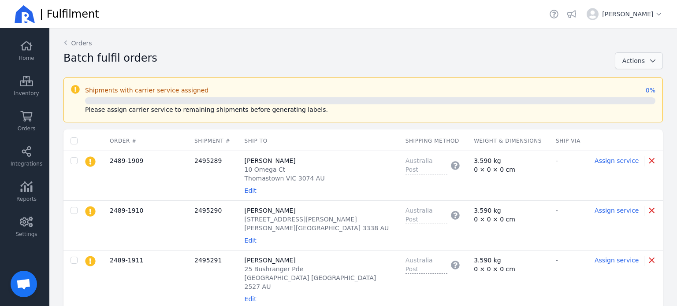
click at [645, 65] on span "button" at bounding box center [650, 60] width 11 height 9
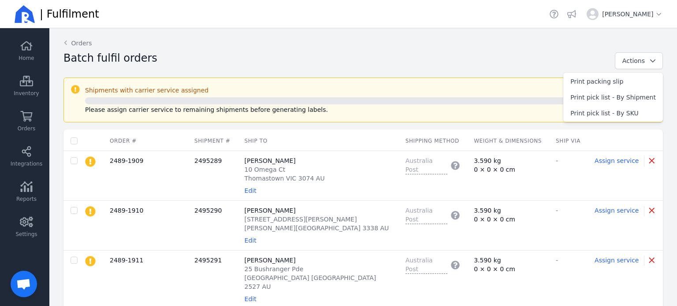
click at [399, 63] on div "Batch fulfil orders" at bounding box center [335, 60] width 544 height 19
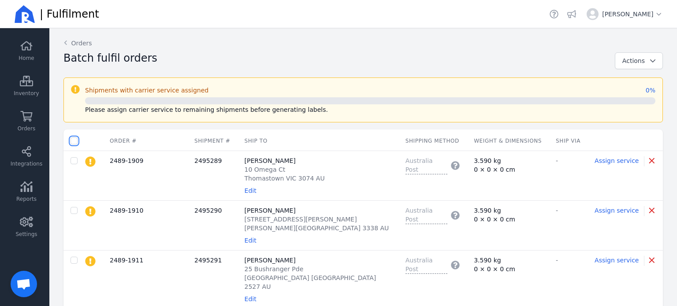
click at [74, 140] on input "checkbox" at bounding box center [74, 140] width 7 height 7
checkbox input "true"
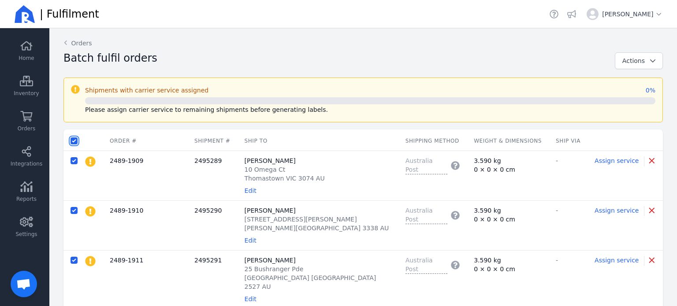
checkbox input "true"
click at [163, 142] on span "Assign service" at bounding box center [171, 140] width 44 height 7
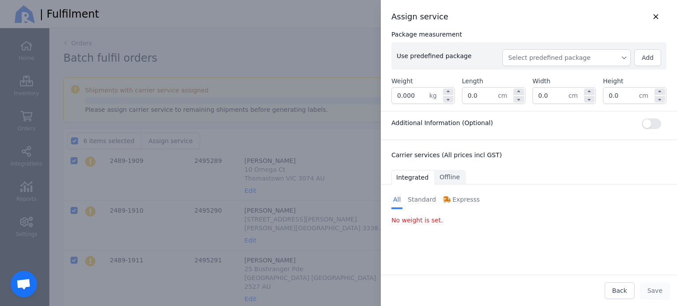
click at [573, 63] on button "Select predefined package" at bounding box center [566, 57] width 128 height 17
click at [565, 72] on li "BX250" at bounding box center [566, 78] width 128 height 16
type input "0.260"
type input "26.0"
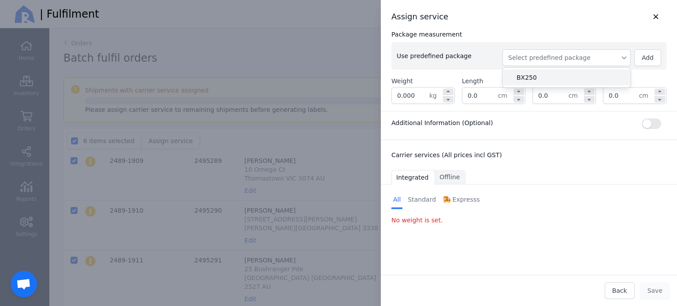
type input "27.0"
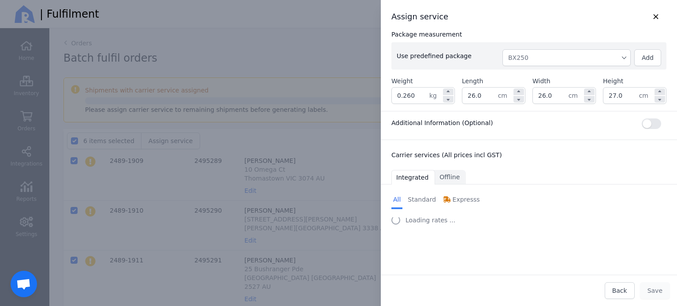
select select "0"
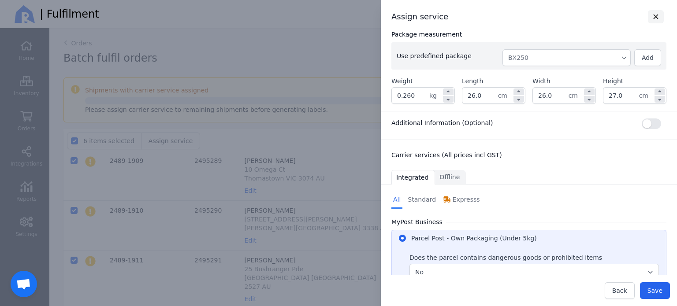
click at [651, 17] on icon "button" at bounding box center [656, 17] width 10 height 8
checkbox input "false"
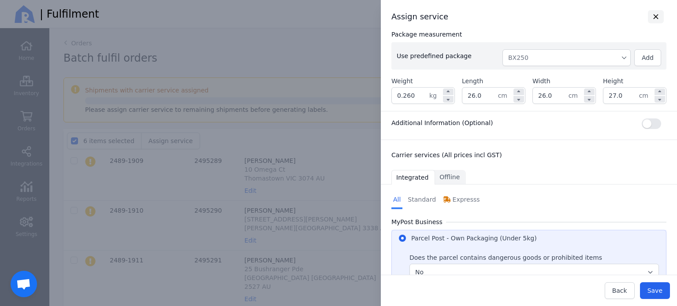
checkbox input "false"
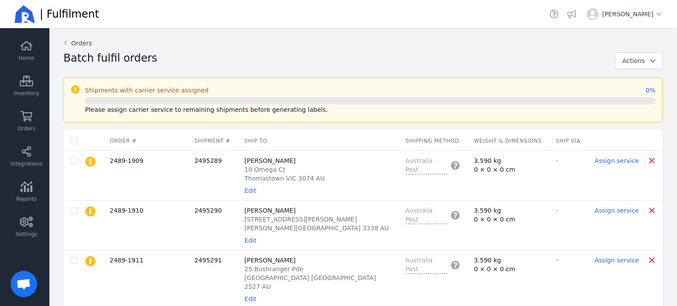
click at [65, 42] on icon at bounding box center [65, 43] width 3 height 4
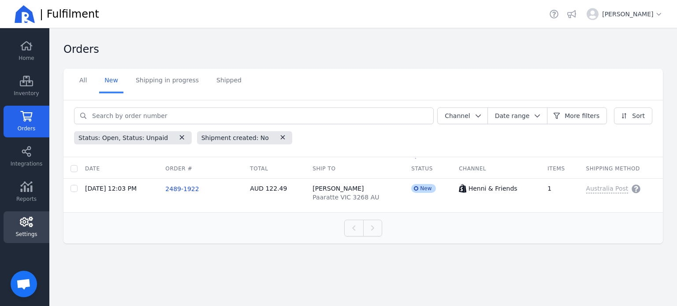
click at [27, 216] on link "Settings" at bounding box center [27, 228] width 46 height 32
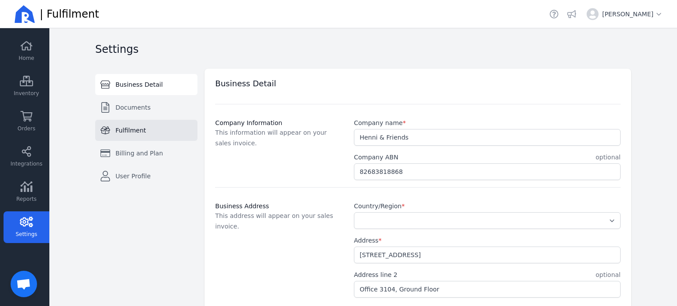
click at [124, 128] on span "Fulfilment" at bounding box center [130, 130] width 30 height 9
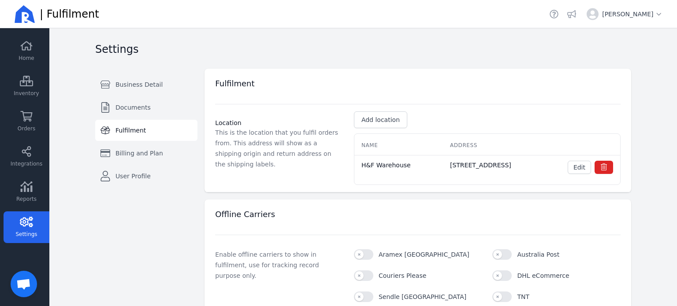
scroll to position [243, 0]
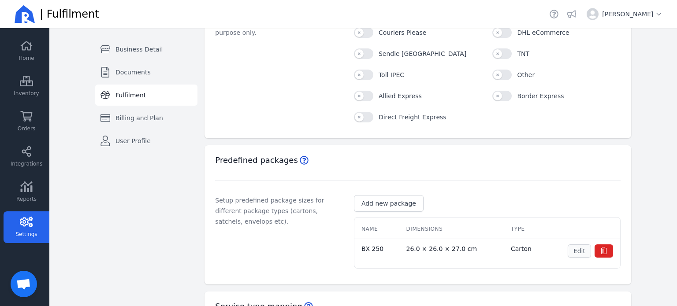
click at [577, 255] on span "Edit" at bounding box center [579, 251] width 12 height 7
select select "CTN"
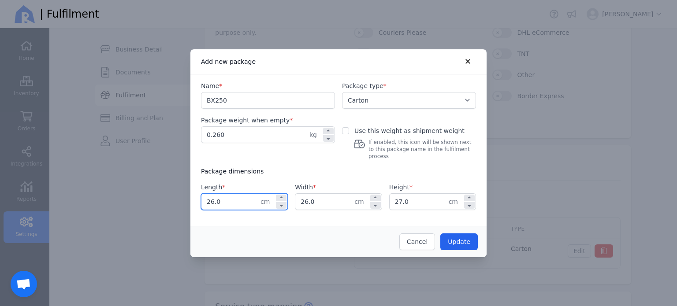
drag, startPoint x: 224, startPoint y: 197, endPoint x: 183, endPoint y: 200, distance: 40.7
click at [183, 200] on div "​ Add new package Name * BX250 Package type * Select a package type Carton Satc…" at bounding box center [338, 153] width 677 height 306
type input "27.0"
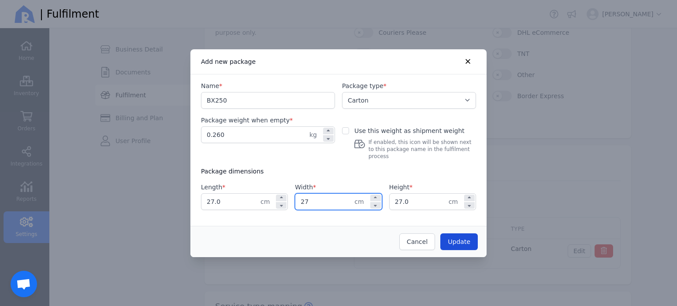
type input "27.0"
click at [466, 241] on span "Update" at bounding box center [459, 241] width 22 height 7
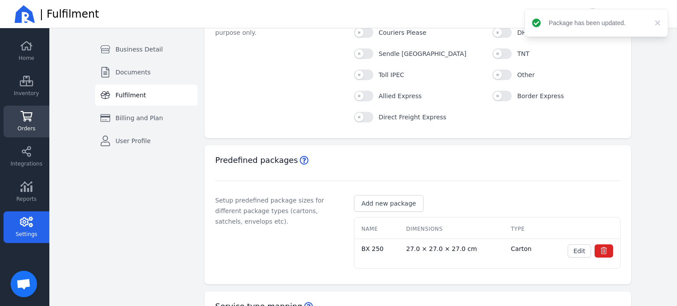
click at [28, 113] on icon at bounding box center [27, 116] width 12 height 11
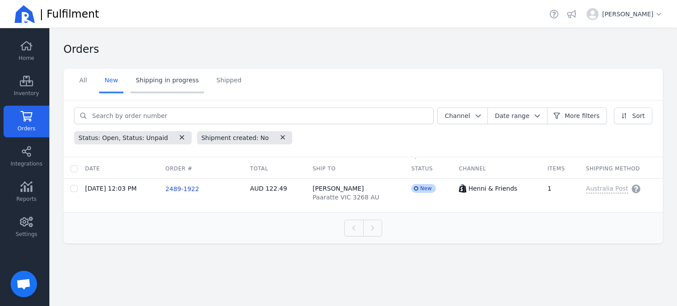
click at [173, 84] on link "Shipping in progress" at bounding box center [167, 81] width 74 height 25
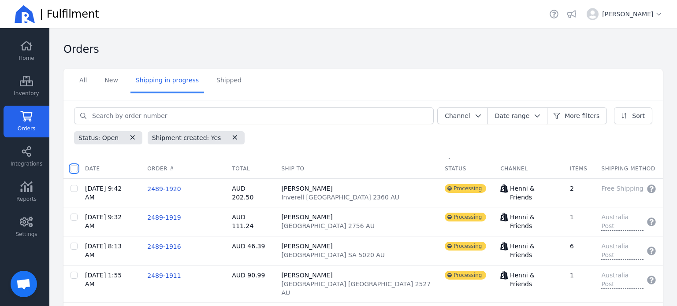
click at [75, 170] on input "checkbox" at bounding box center [74, 168] width 7 height 7
checkbox input "true"
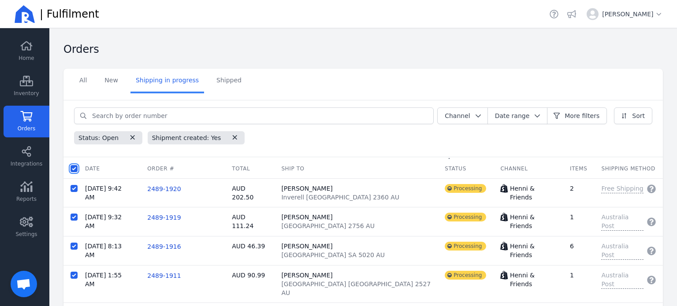
checkbox input "true"
click at [177, 166] on span "Batch fulfil orders" at bounding box center [176, 168] width 55 height 9
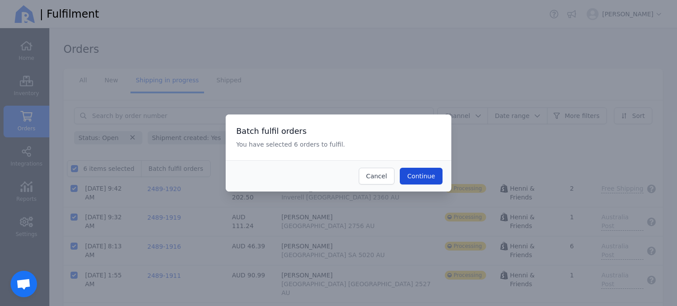
click at [437, 178] on button "Continue" at bounding box center [421, 176] width 43 height 17
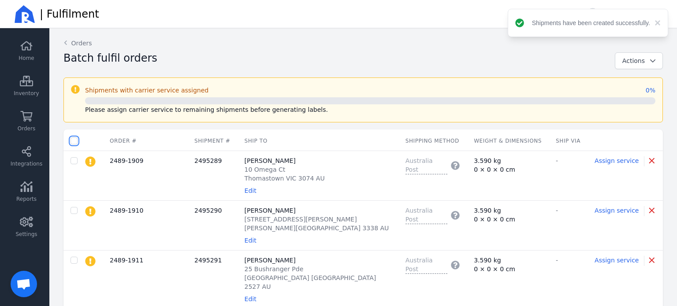
click at [75, 139] on input "checkbox" at bounding box center [74, 140] width 7 height 7
checkbox input "true"
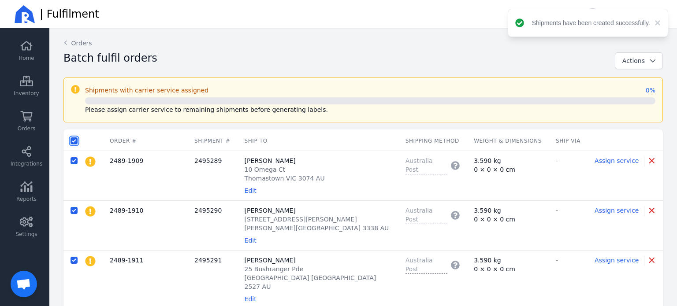
checkbox input "true"
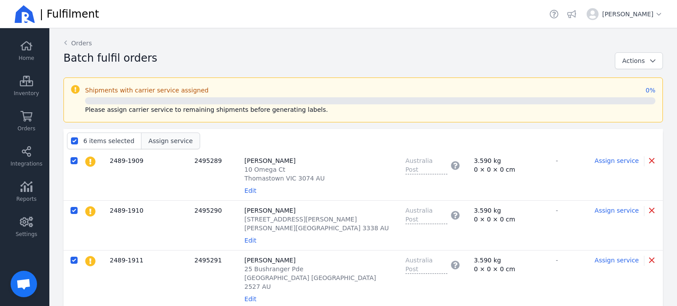
click at [179, 144] on span "Assign service" at bounding box center [171, 140] width 44 height 7
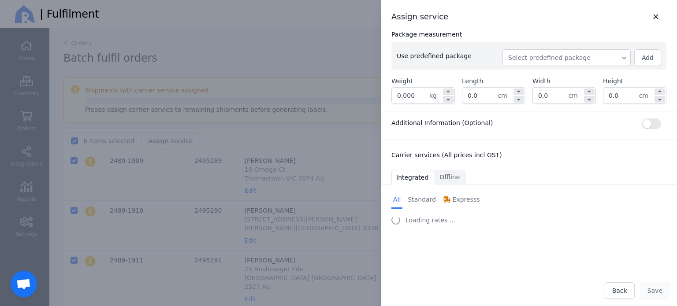
click at [578, 60] on span "Select predefined package" at bounding box center [566, 57] width 117 height 9
click at [572, 74] on span "BX250" at bounding box center [569, 77] width 107 height 9
type input "0.260"
type input "27.0"
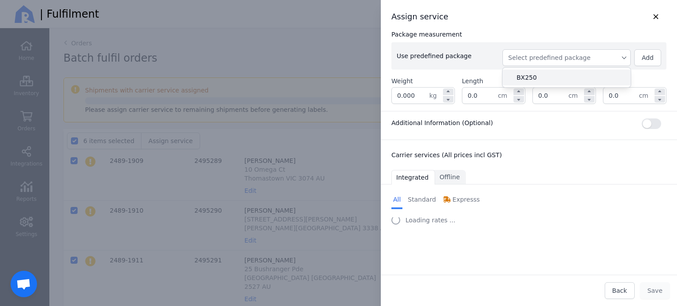
type input "27.0"
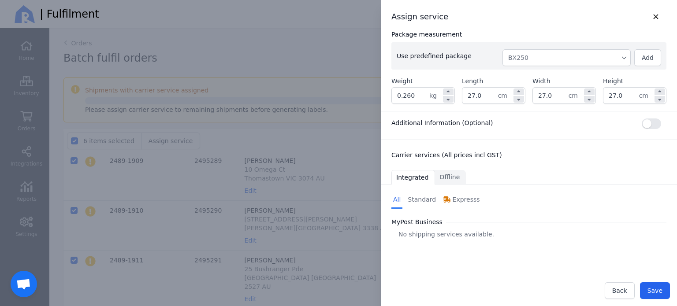
select select "0"
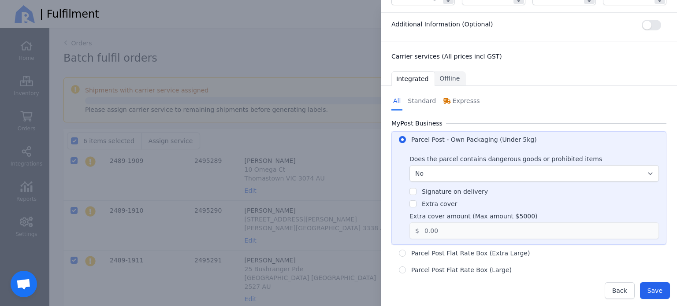
scroll to position [136, 0]
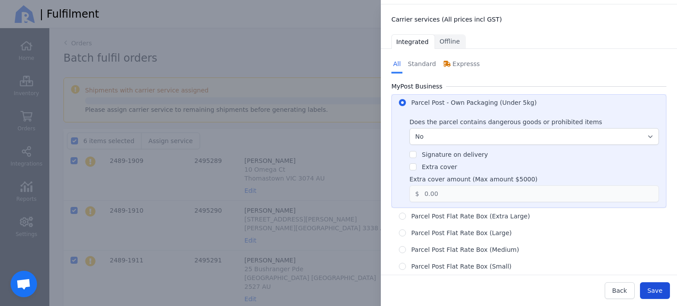
click at [660, 289] on span "Save" at bounding box center [654, 290] width 15 height 7
checkbox input "false"
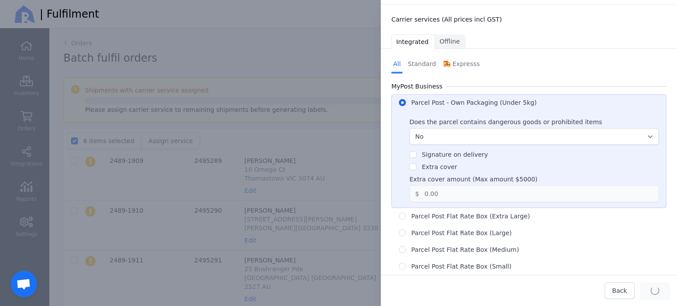
checkbox input "false"
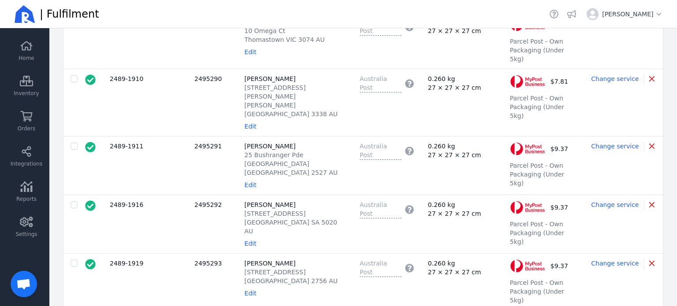
scroll to position [0, 0]
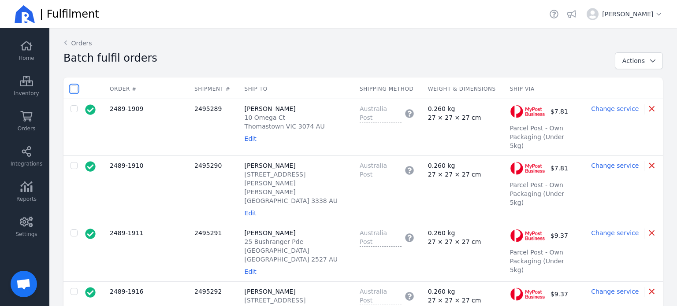
click at [73, 91] on input "checkbox" at bounding box center [74, 88] width 7 height 7
checkbox input "true"
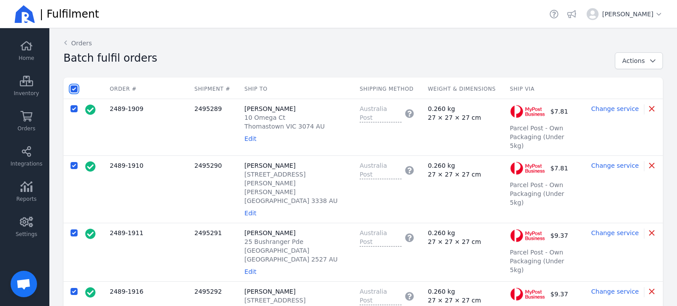
checkbox input "true"
click at [169, 92] on span "Assign service" at bounding box center [171, 88] width 44 height 7
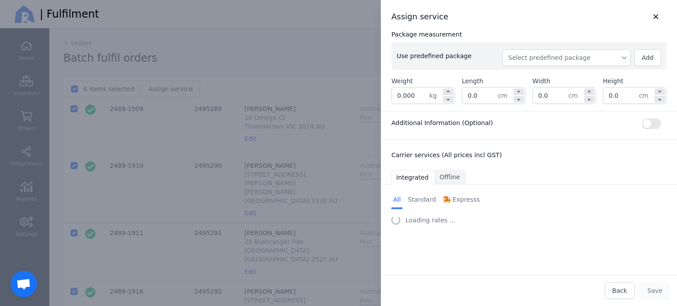
click at [554, 64] on button "Select predefined package" at bounding box center [566, 57] width 128 height 17
click at [541, 79] on span "BX250" at bounding box center [569, 77] width 107 height 9
type input "0.260"
type input "27.0"
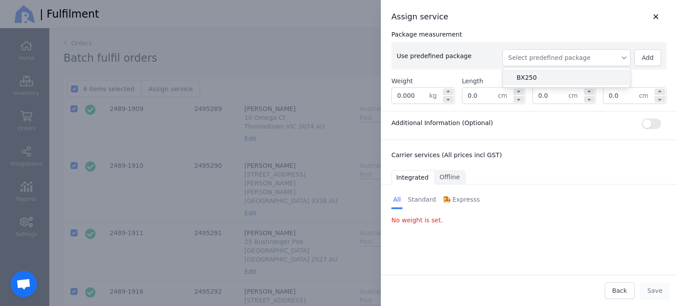
type input "27.0"
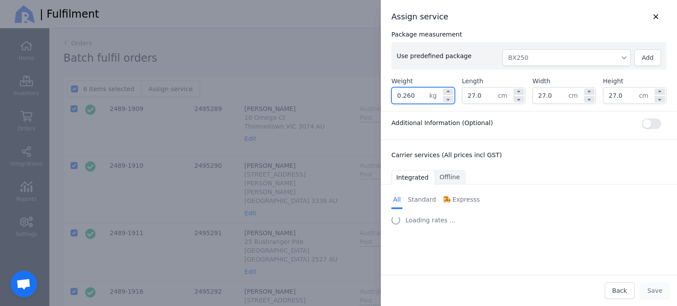
click at [409, 92] on input "0.260" at bounding box center [410, 96] width 37 height 16
select select "0"
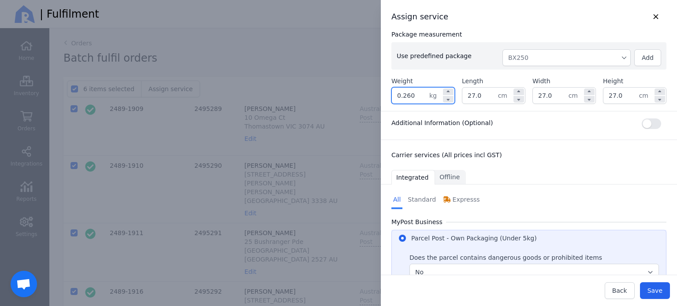
drag, startPoint x: 413, startPoint y: 95, endPoint x: 378, endPoint y: 93, distance: 35.3
click at [378, 93] on div "Assign service Package measurement Use predefined package BX250 Add Weight 0.26…" at bounding box center [520, 153] width 314 height 306
type input "3.600"
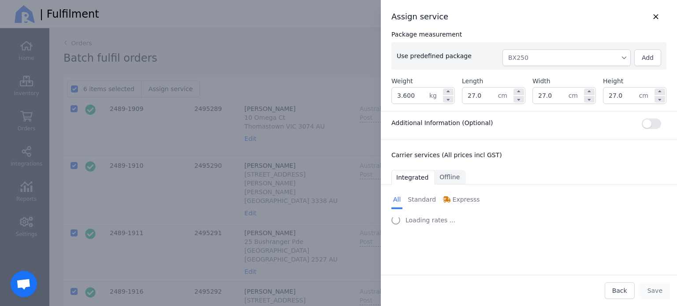
select select "0"
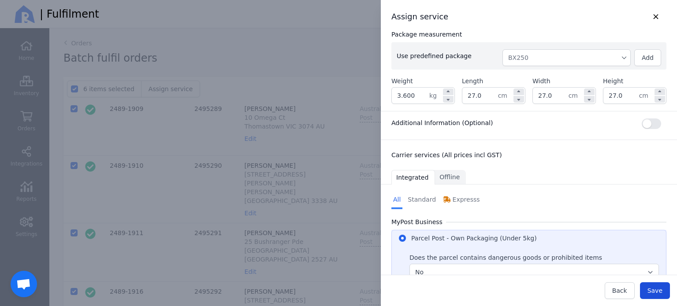
click at [656, 292] on span "Save" at bounding box center [654, 290] width 15 height 7
checkbox input "false"
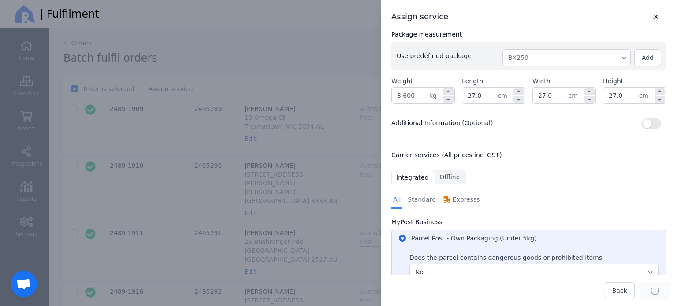
checkbox input "false"
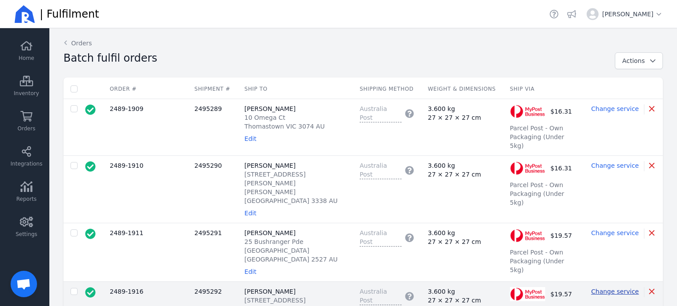
click at [609, 288] on span "Change service" at bounding box center [615, 291] width 48 height 7
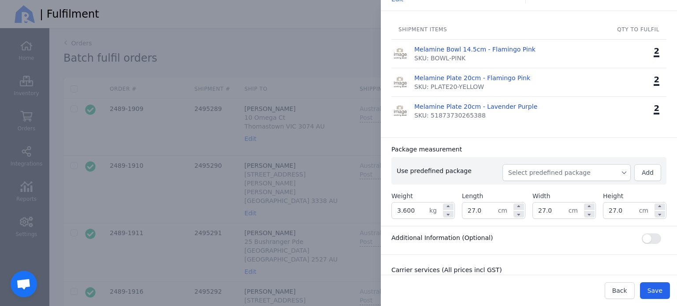
scroll to position [109, 0]
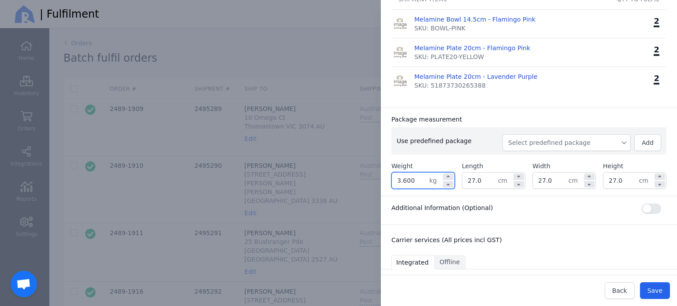
drag, startPoint x: 421, startPoint y: 179, endPoint x: 370, endPoint y: 179, distance: 51.6
click at [370, 179] on div "Edit shipment Ship to: [PERSON_NAME] [STREET_ADDRESS] AU Edit H&F Warehouse Shi…" at bounding box center [520, 153] width 314 height 306
type input "1.200"
click at [472, 182] on input "27.0" at bounding box center [480, 181] width 36 height 16
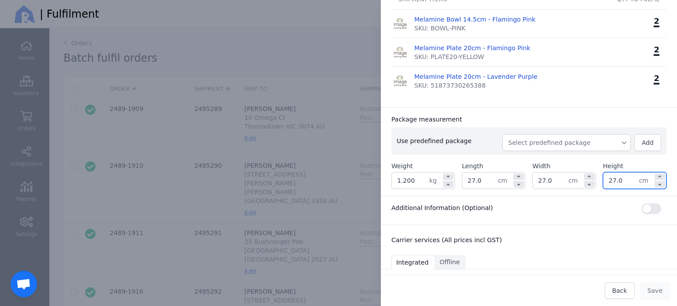
click at [618, 183] on input "27.0" at bounding box center [621, 181] width 36 height 16
click at [578, 215] on div "Additional Information (Optional) Shipping instructions optional Your reference…" at bounding box center [529, 210] width 296 height 29
click at [553, 180] on input "27.0" at bounding box center [551, 181] width 36 height 16
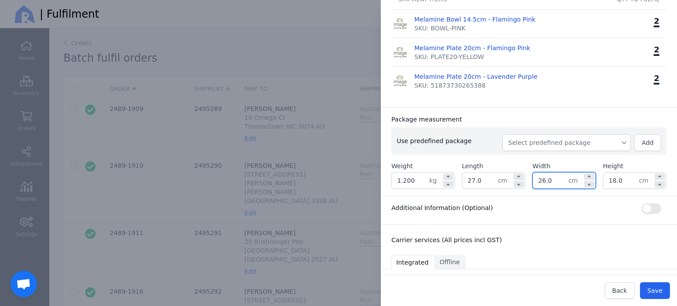
click at [562, 209] on div "Additional Information (Optional)" at bounding box center [528, 209] width 275 height 11
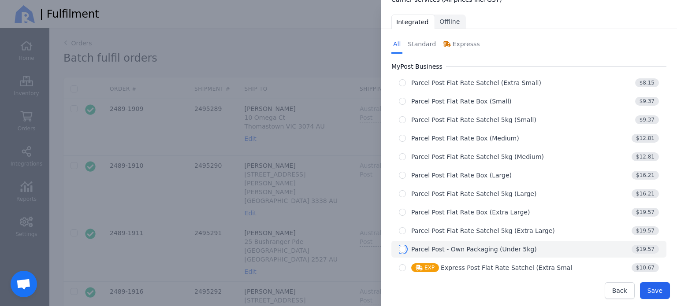
click at [403, 246] on input "radio" at bounding box center [402, 249] width 7 height 7
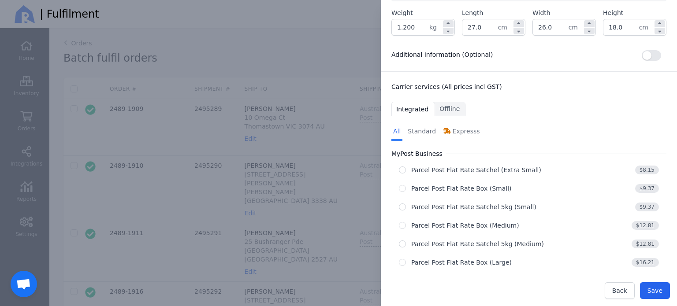
scroll to position [258, 0]
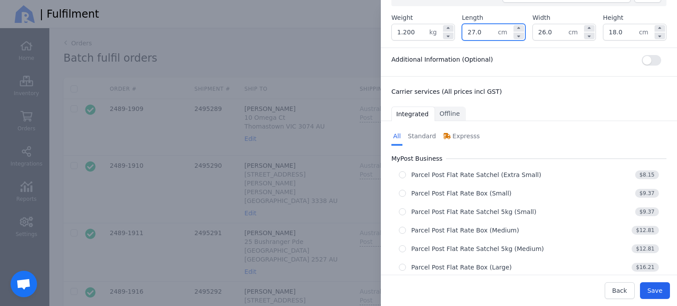
click at [474, 29] on input "27.0" at bounding box center [480, 32] width 36 height 16
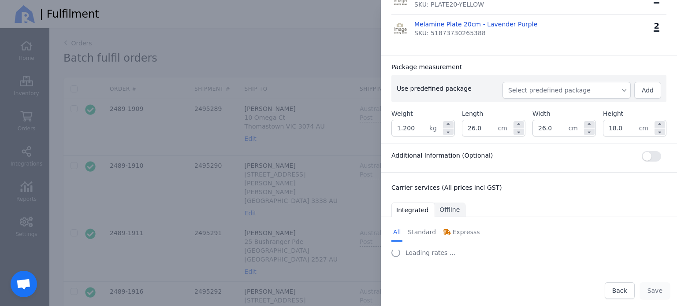
click at [524, 61] on div "Ship to: [PERSON_NAME] [STREET_ADDRESS] AU Edit H&F Warehouse Shipping method: …" at bounding box center [529, 62] width 296 height 403
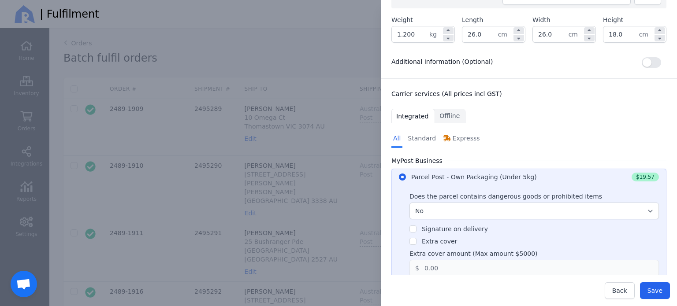
scroll to position [253, 0]
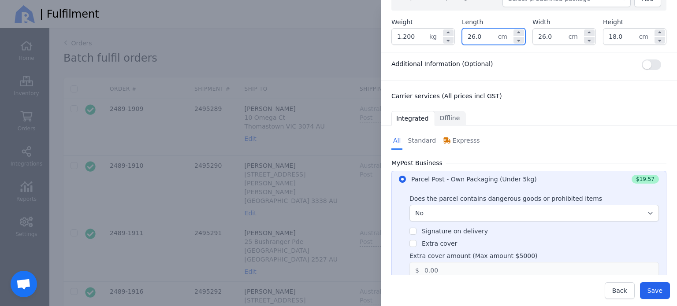
drag, startPoint x: 484, startPoint y: 38, endPoint x: 458, endPoint y: 36, distance: 26.6
click at [458, 36] on div "Weight 1.200 kg Length 26.0 cm Width 26.0 cm Height 18.0 cm" at bounding box center [528, 31] width 275 height 27
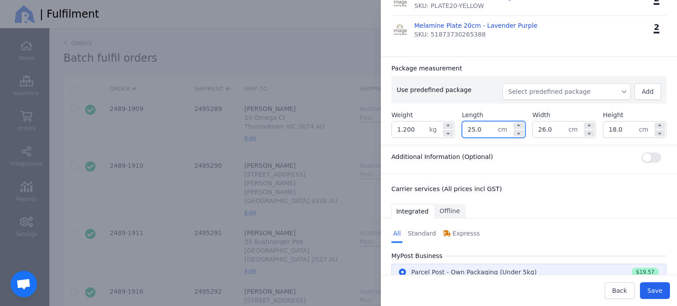
drag, startPoint x: 555, startPoint y: 38, endPoint x: 515, endPoint y: 36, distance: 39.7
click at [515, 36] on div "Ship to: [PERSON_NAME] [STREET_ADDRESS] AU Edit H&F Warehouse Shipping method: …" at bounding box center [529, 300] width 296 height 874
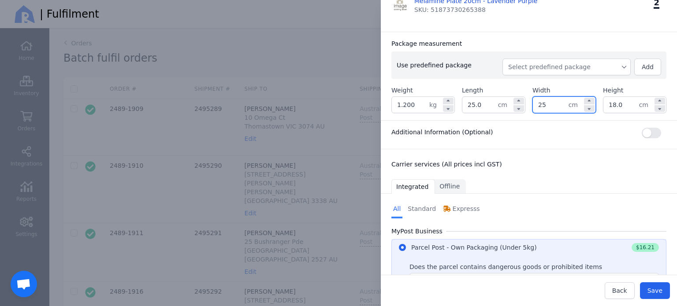
scroll to position [189, 0]
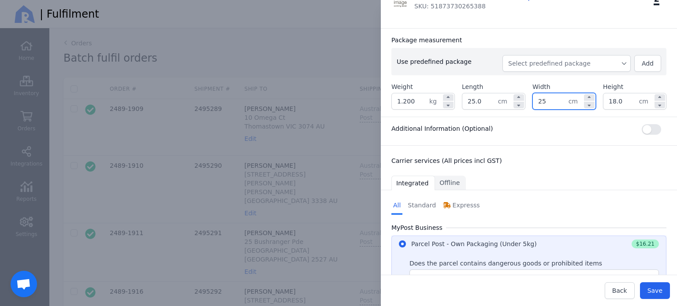
drag, startPoint x: 550, startPoint y: 105, endPoint x: 530, endPoint y: 104, distance: 19.9
click at [533, 104] on input "25" at bounding box center [551, 101] width 36 height 16
drag, startPoint x: 483, startPoint y: 99, endPoint x: 442, endPoint y: 104, distance: 40.8
click at [442, 104] on div "Weight 1.200 kg Length 25.0 cm Width 26 cm Height 18.0 cm" at bounding box center [528, 95] width 275 height 27
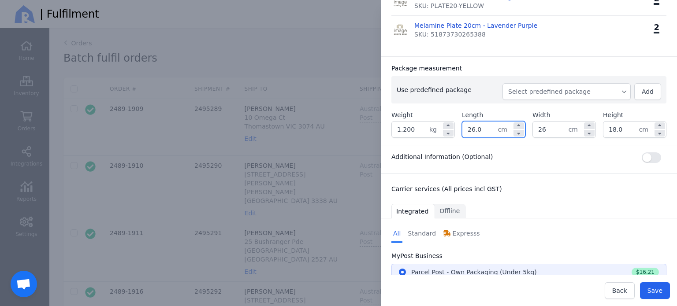
click at [573, 130] on div "Ship to: [PERSON_NAME] [STREET_ADDRESS] AU Edit H&F Warehouse Shipping method: …" at bounding box center [529, 300] width 296 height 874
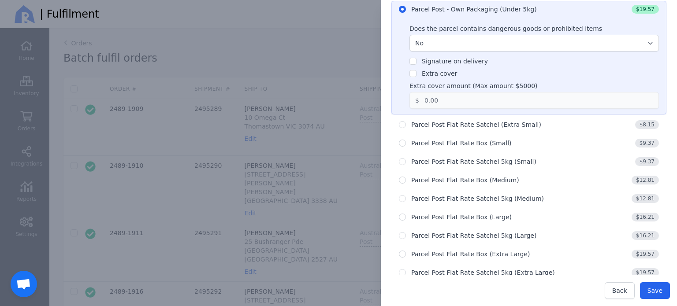
scroll to position [426, 0]
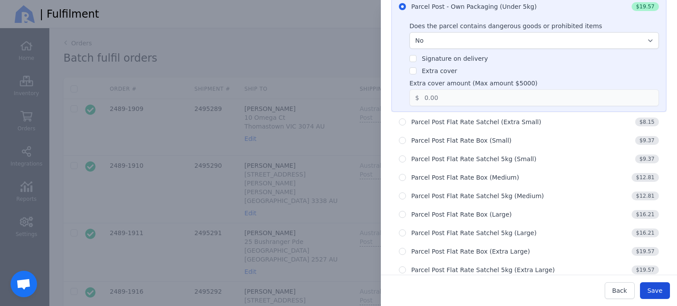
click at [655, 293] on span "Save" at bounding box center [654, 290] width 15 height 7
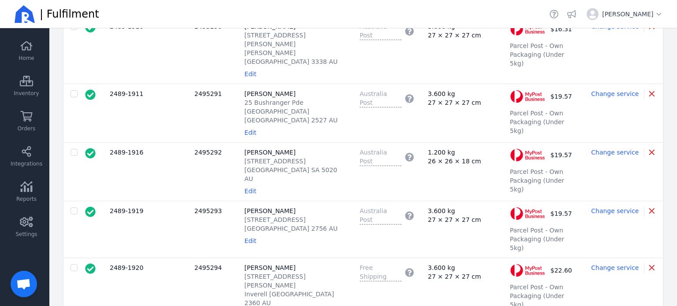
scroll to position [155, 0]
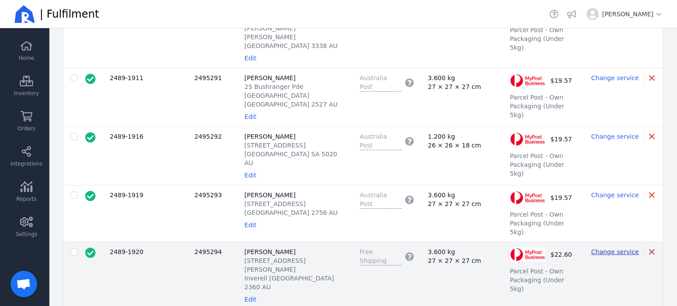
click at [617, 249] on span "Change service" at bounding box center [615, 252] width 48 height 7
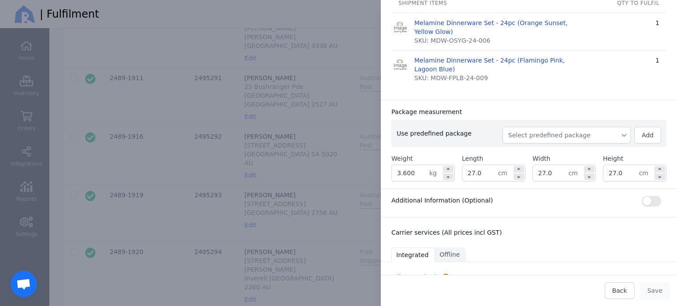
scroll to position [108, 0]
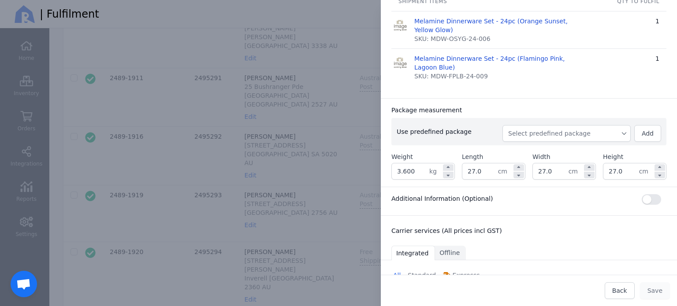
click at [414, 165] on input "3.600" at bounding box center [410, 171] width 37 height 16
click at [487, 167] on input "27.0" at bounding box center [480, 171] width 36 height 16
click at [533, 206] on div "Additional Information (Optional) Shipping instructions optional Your reference…" at bounding box center [529, 201] width 296 height 29
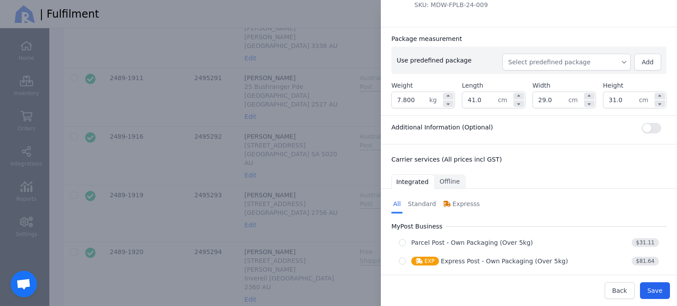
scroll to position [189, 0]
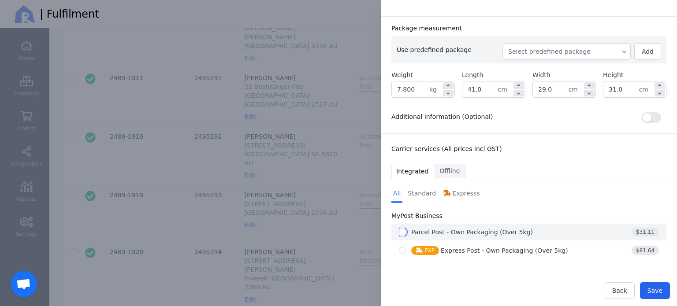
click at [402, 232] on input "radio" at bounding box center [402, 232] width 7 height 7
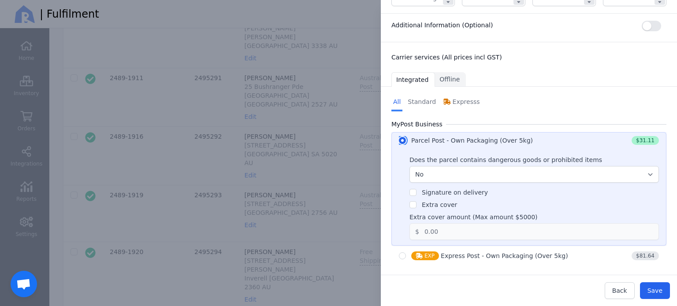
scroll to position [286, 0]
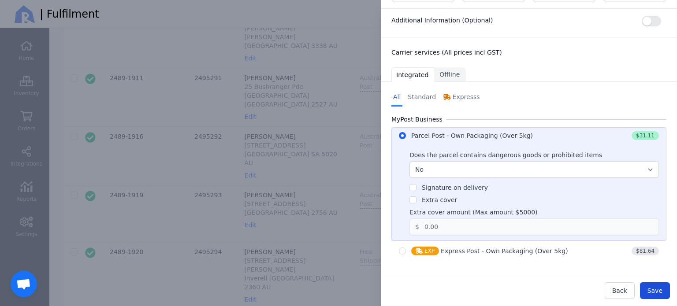
click at [656, 290] on span "Save" at bounding box center [654, 290] width 15 height 7
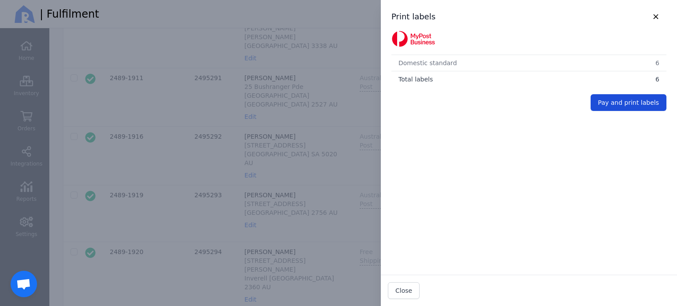
click at [630, 101] on span "Pay and print labels" at bounding box center [628, 102] width 61 height 7
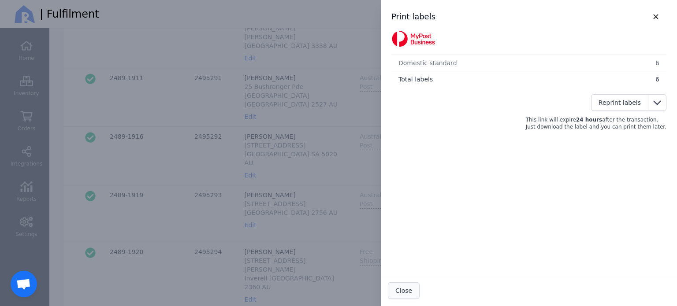
click at [409, 285] on button "Close" at bounding box center [404, 290] width 32 height 17
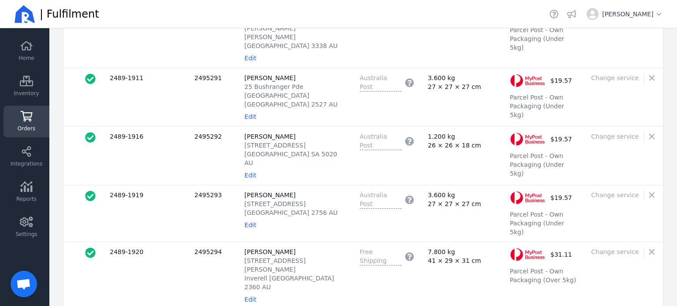
click at [22, 118] on icon at bounding box center [26, 116] width 13 height 11
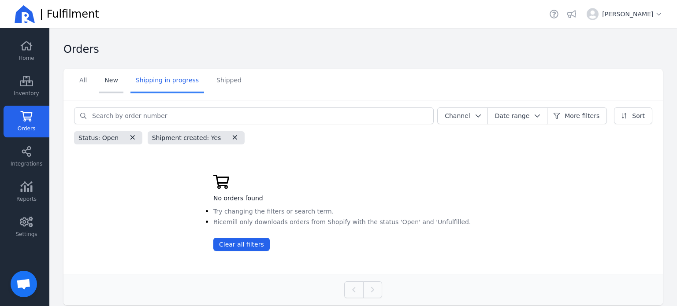
click at [108, 80] on link "New" at bounding box center [111, 81] width 24 height 25
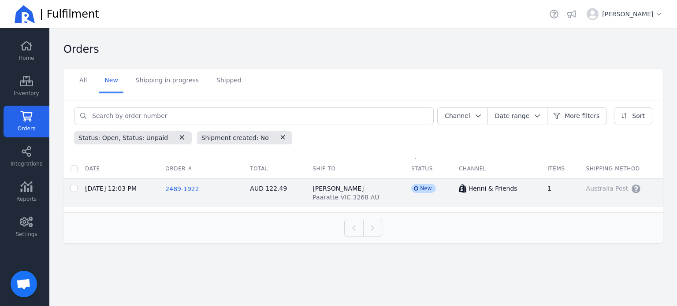
click at [183, 188] on span "2489-1922" at bounding box center [181, 189] width 33 height 7
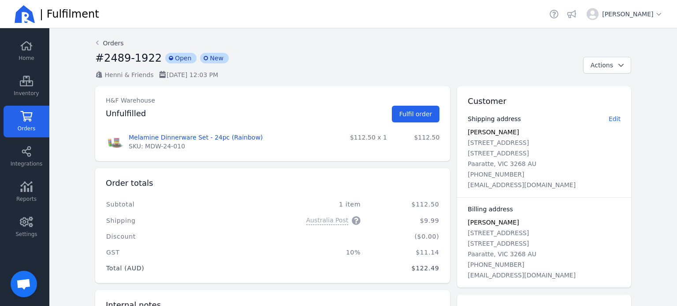
click at [93, 42] on icon at bounding box center [97, 42] width 8 height 7
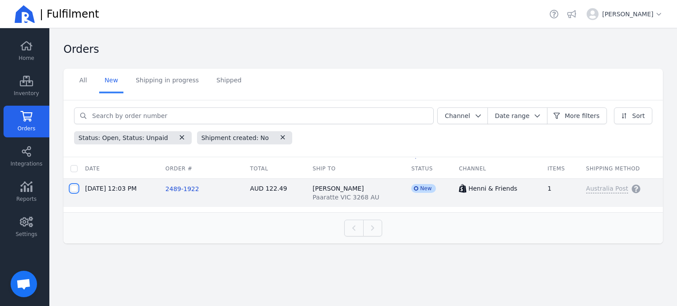
click at [74, 189] on input "checkbox" at bounding box center [74, 188] width 7 height 7
click at [183, 189] on span "2489-1922" at bounding box center [181, 189] width 33 height 7
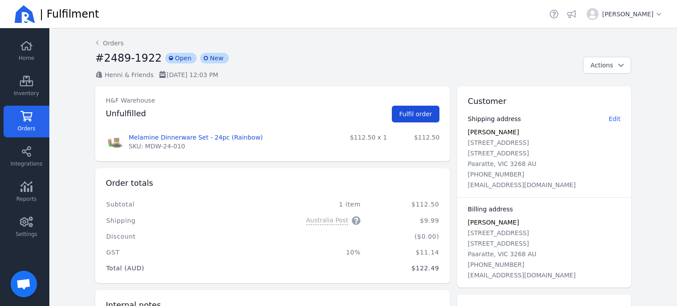
click at [425, 118] on span "Fulfil order" at bounding box center [415, 114] width 33 height 7
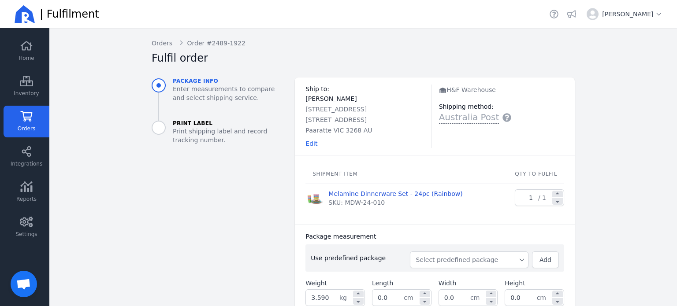
click at [489, 260] on span "Select predefined package" at bounding box center [469, 260] width 107 height 9
click at [464, 275] on span "BX250" at bounding box center [472, 279] width 97 height 9
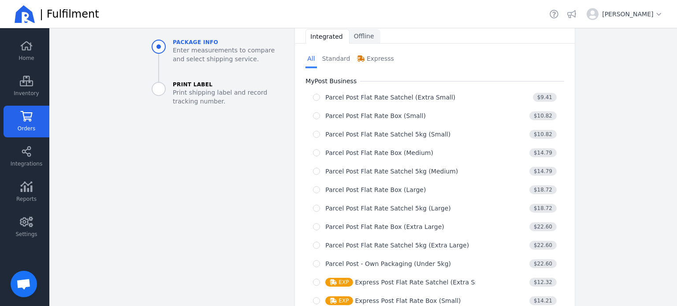
scroll to position [349, 0]
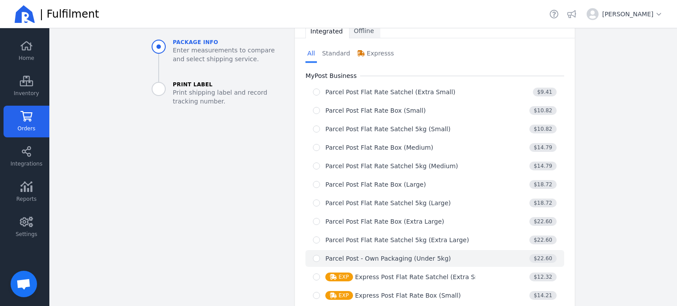
click at [418, 255] on div "Parcel Post - Own Packaging (Under 5kg)" at bounding box center [388, 258] width 126 height 9
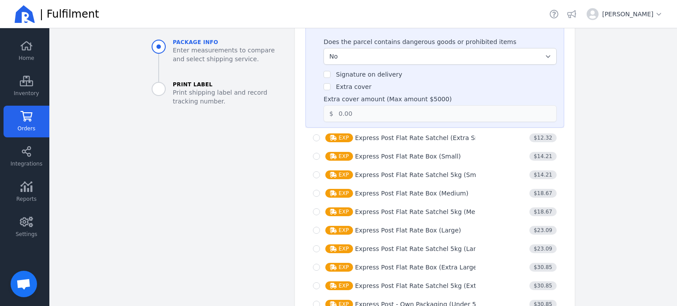
scroll to position [635, 0]
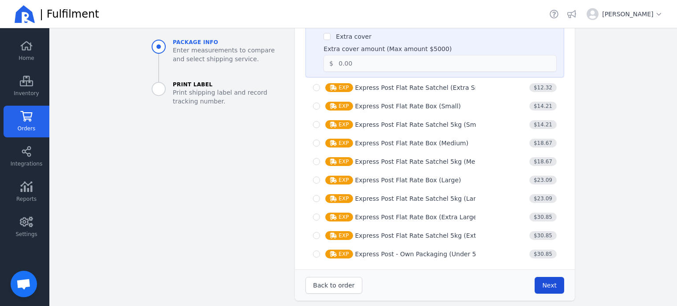
click at [547, 282] on span "Next" at bounding box center [549, 285] width 15 height 7
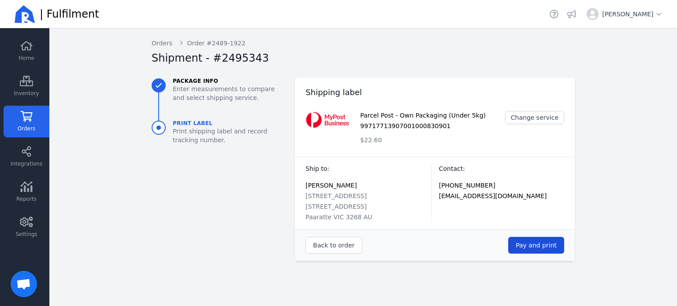
click at [538, 244] on span "Pay and print" at bounding box center [536, 245] width 41 height 7
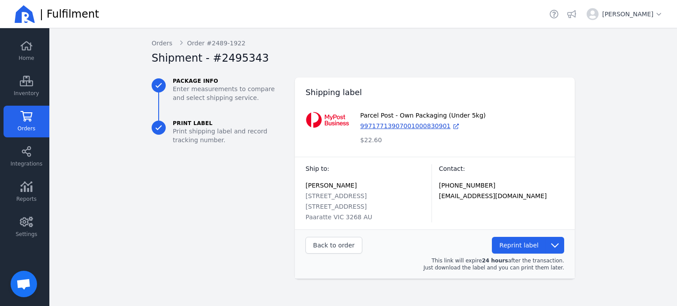
click at [22, 126] on span "Orders" at bounding box center [27, 128] width 18 height 7
